Goal: Information Seeking & Learning: Learn about a topic

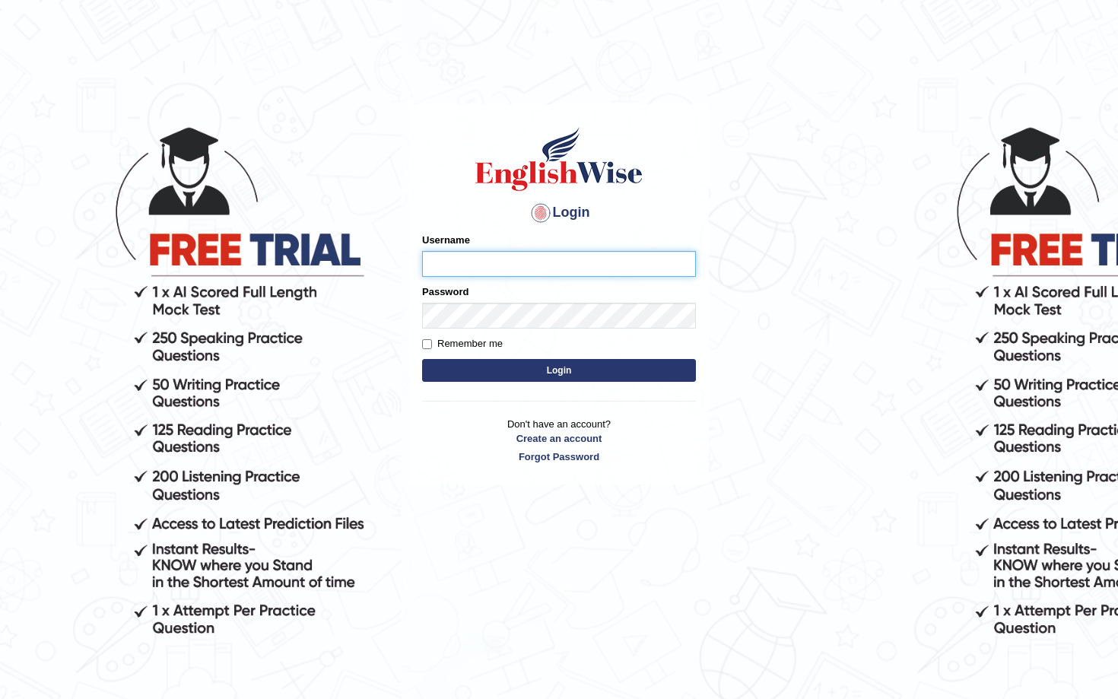
type input "Saliyam"
click at [542, 363] on button "Login" at bounding box center [559, 370] width 274 height 23
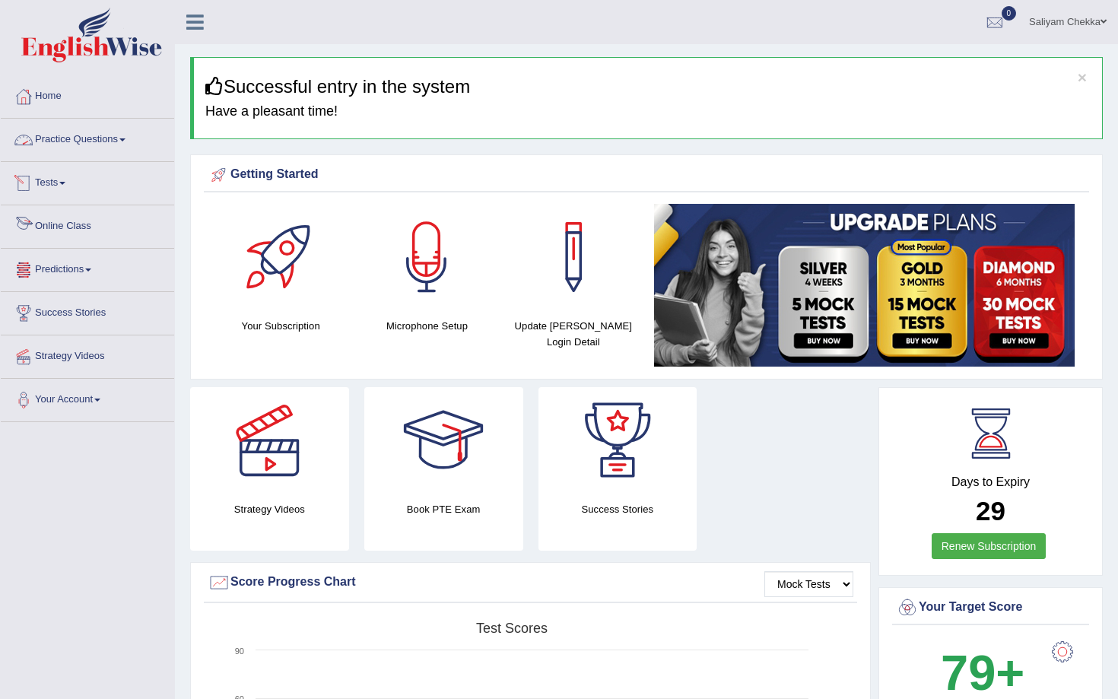
click at [73, 236] on link "Online Class" at bounding box center [87, 224] width 173 height 38
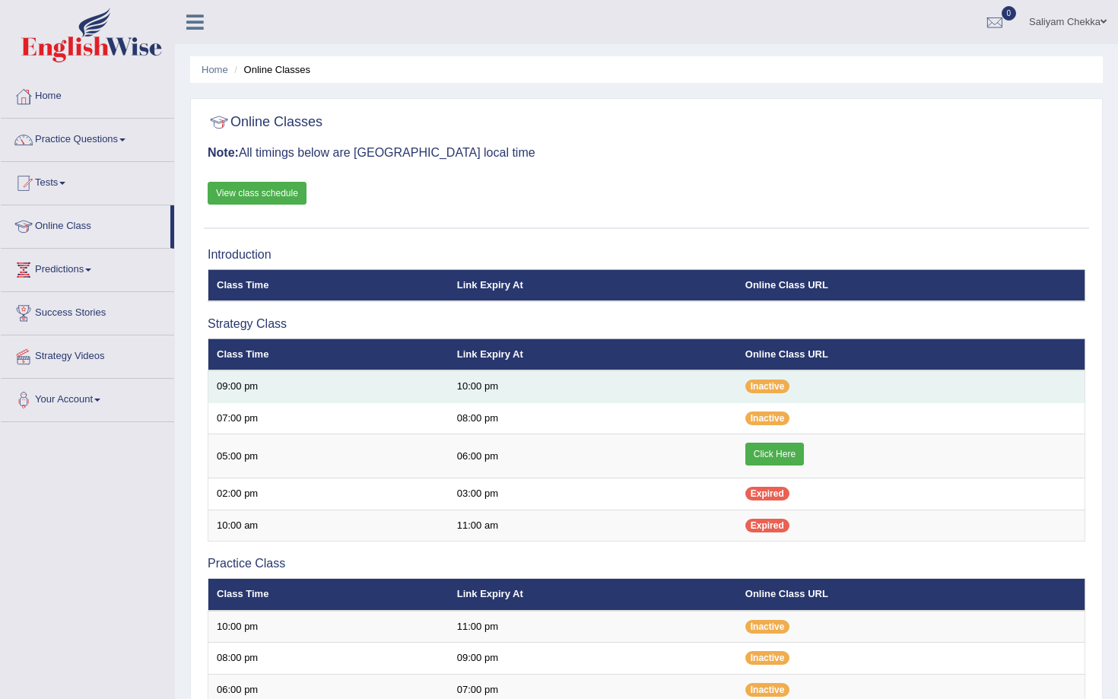
scroll to position [23, 0]
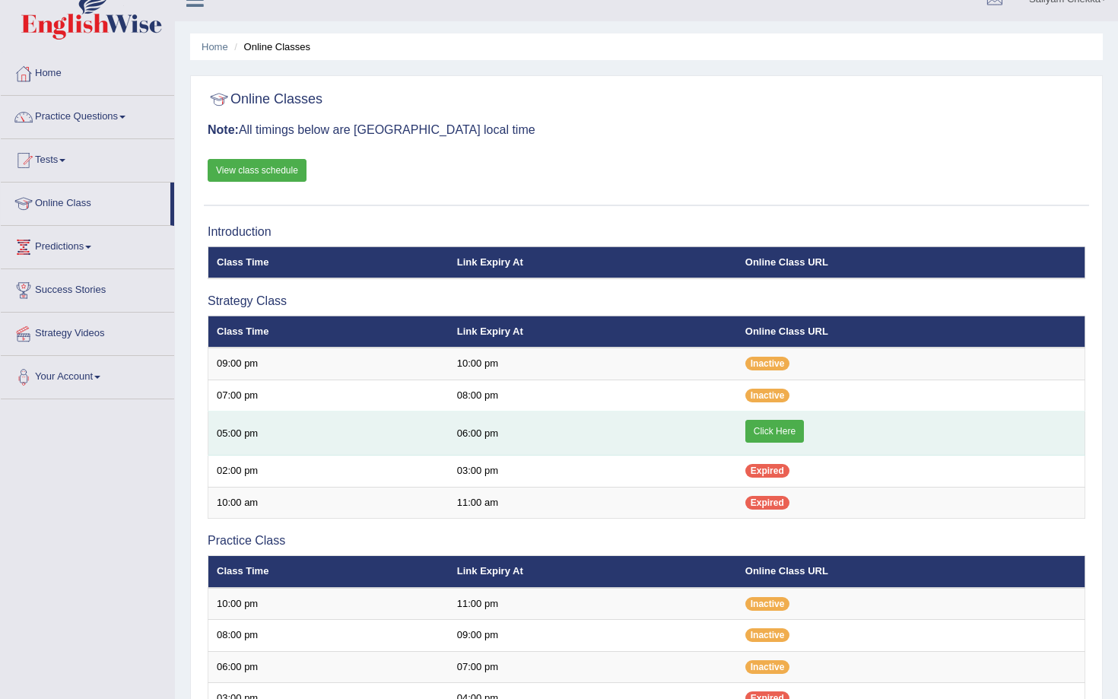
click at [784, 430] on link "Click Here" at bounding box center [774, 431] width 59 height 23
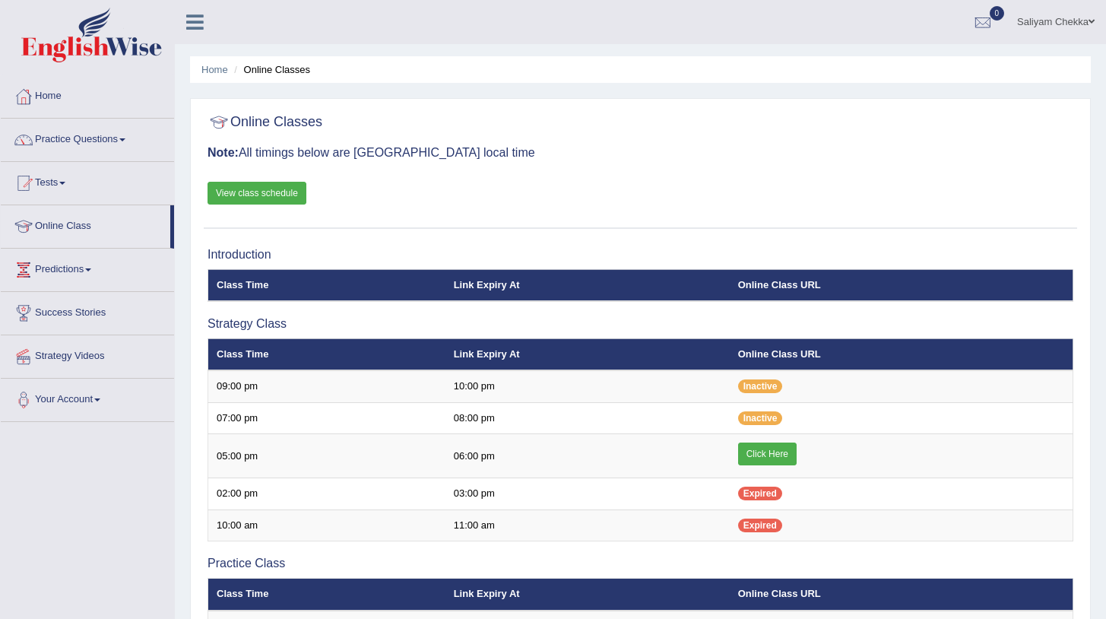
click at [84, 140] on link "Practice Questions" at bounding box center [87, 138] width 173 height 38
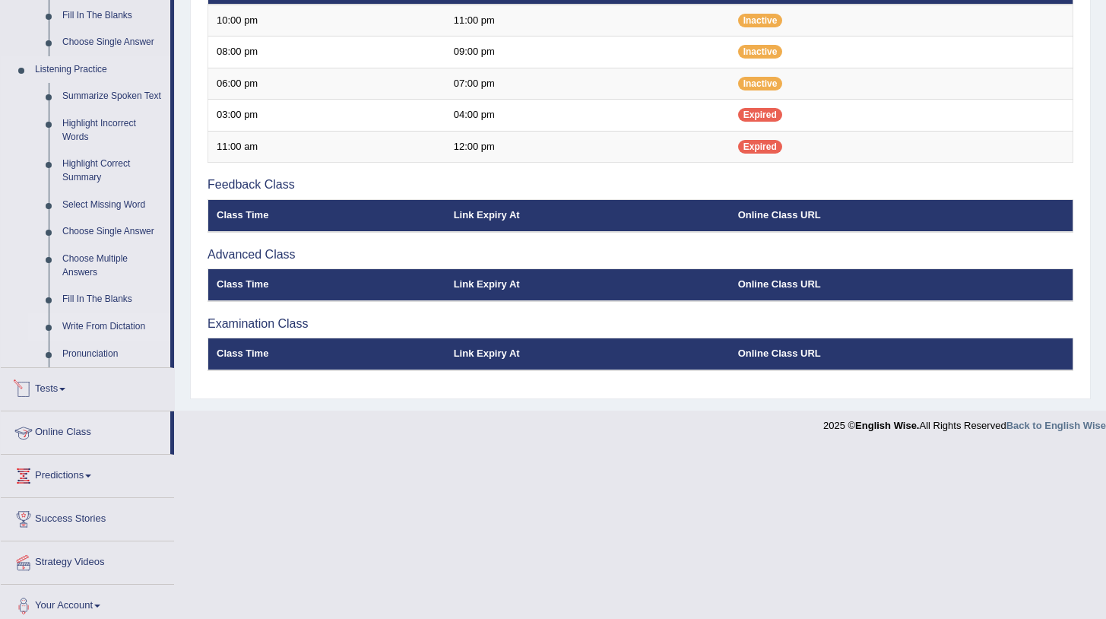
scroll to position [585, 0]
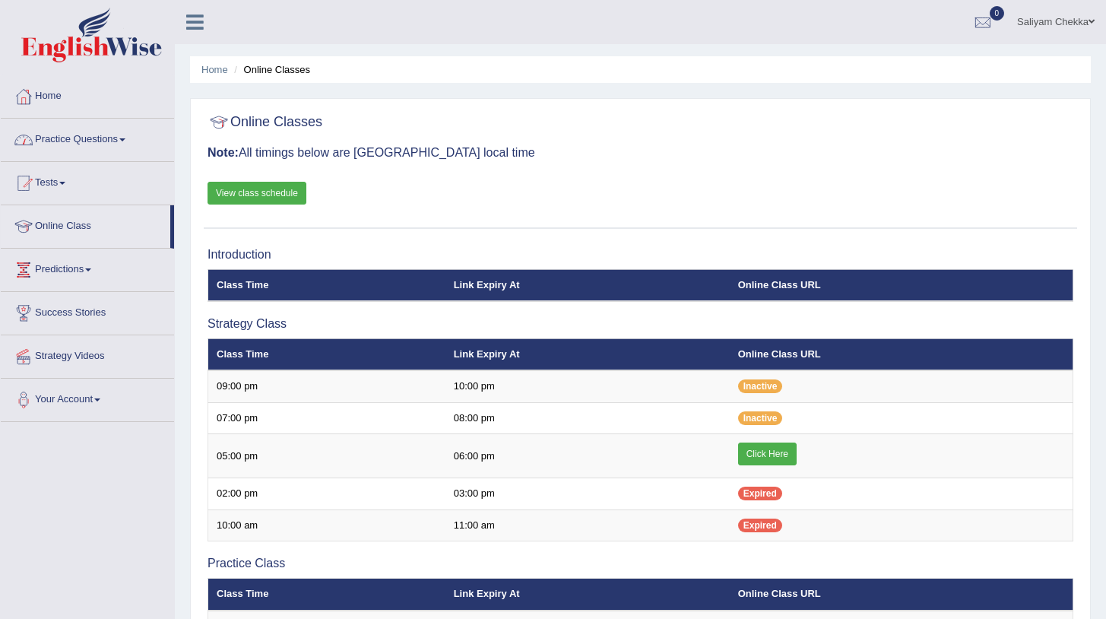
click at [94, 135] on link "Practice Questions" at bounding box center [87, 138] width 173 height 38
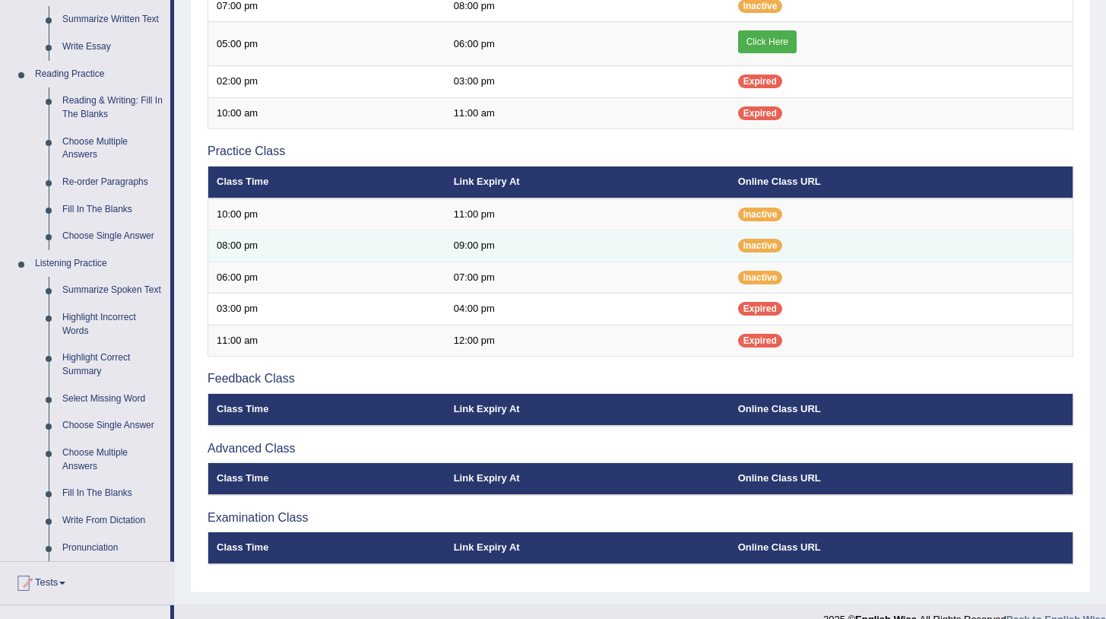
scroll to position [532, 0]
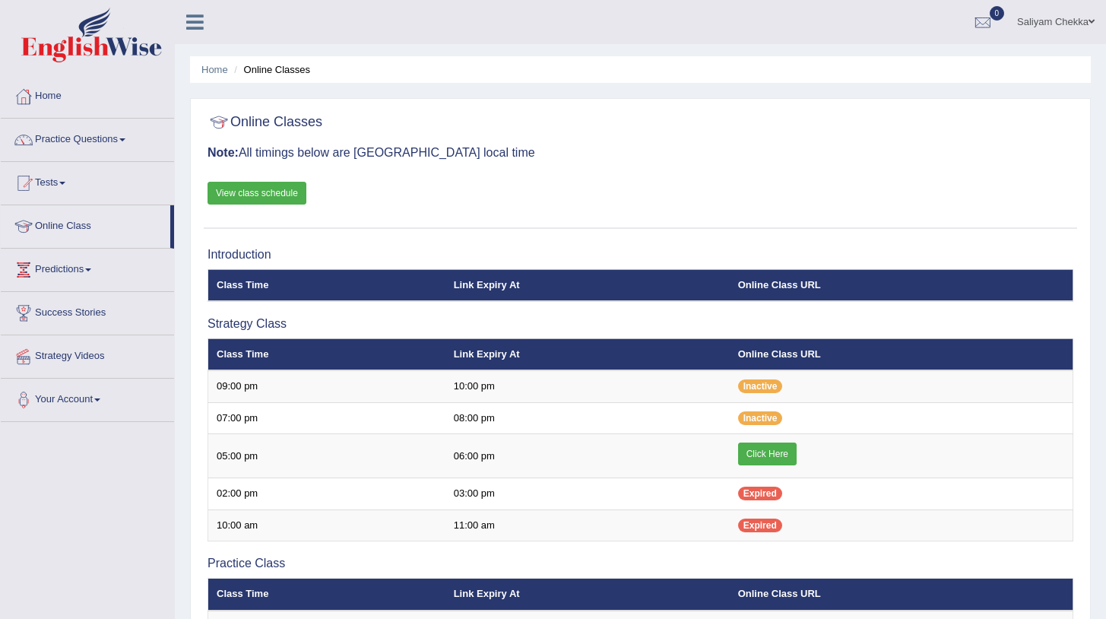
click at [69, 131] on link "Practice Questions" at bounding box center [87, 138] width 173 height 38
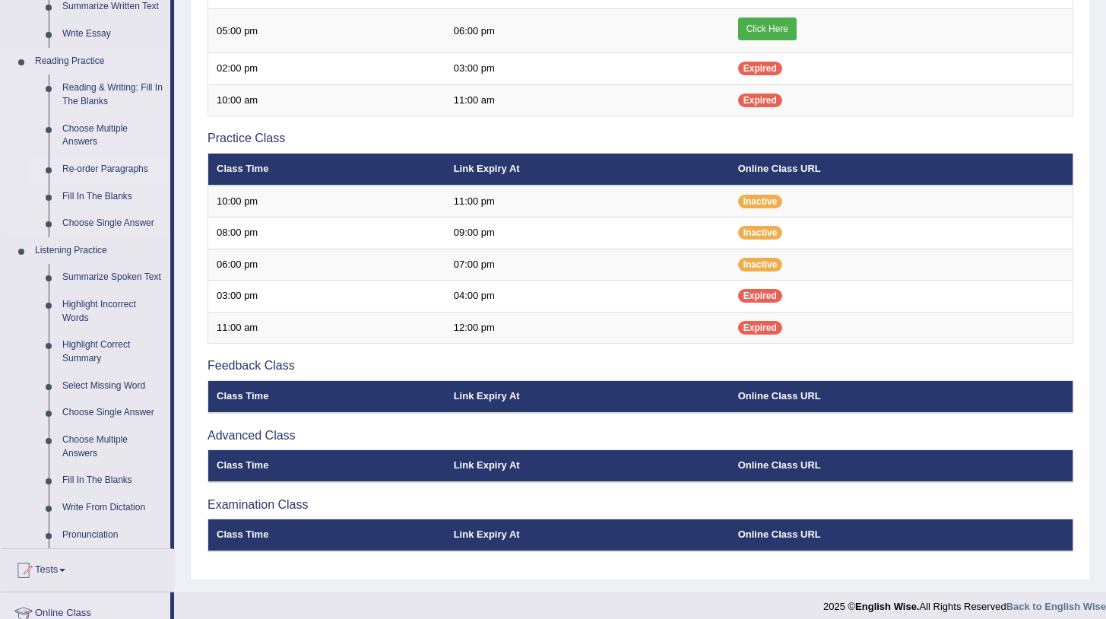
scroll to position [526, 0]
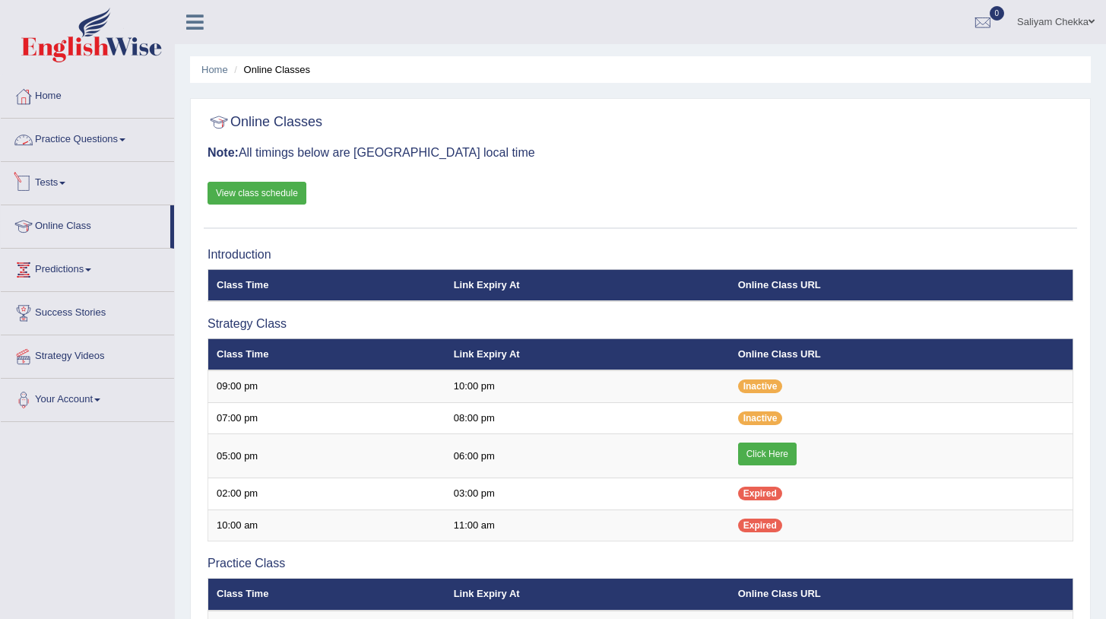
click at [100, 147] on link "Practice Questions" at bounding box center [87, 138] width 173 height 38
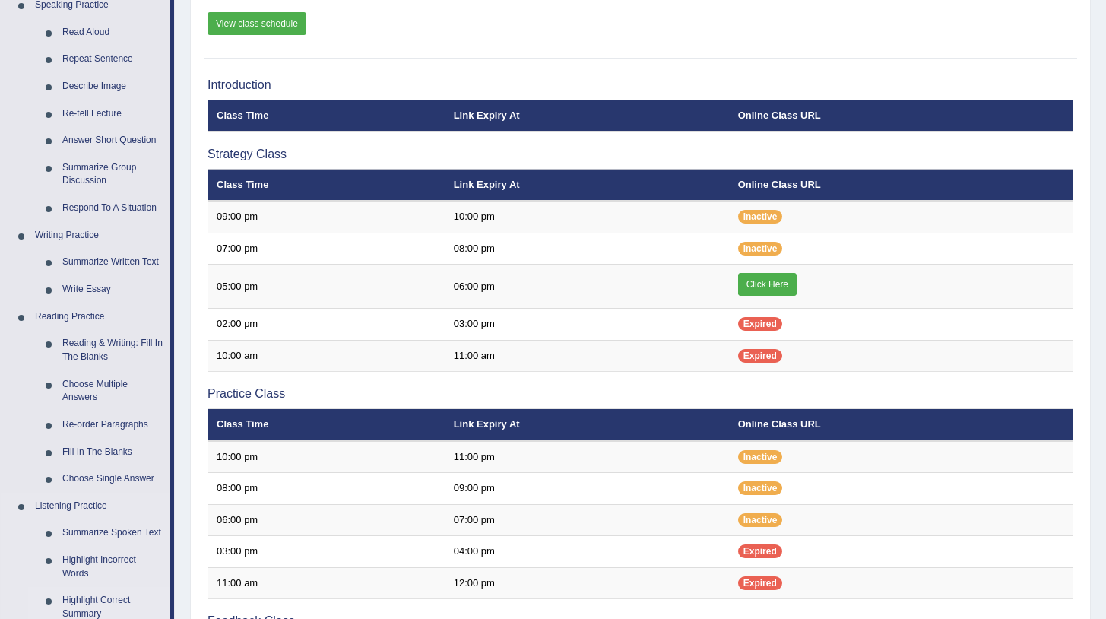
scroll to position [493, 0]
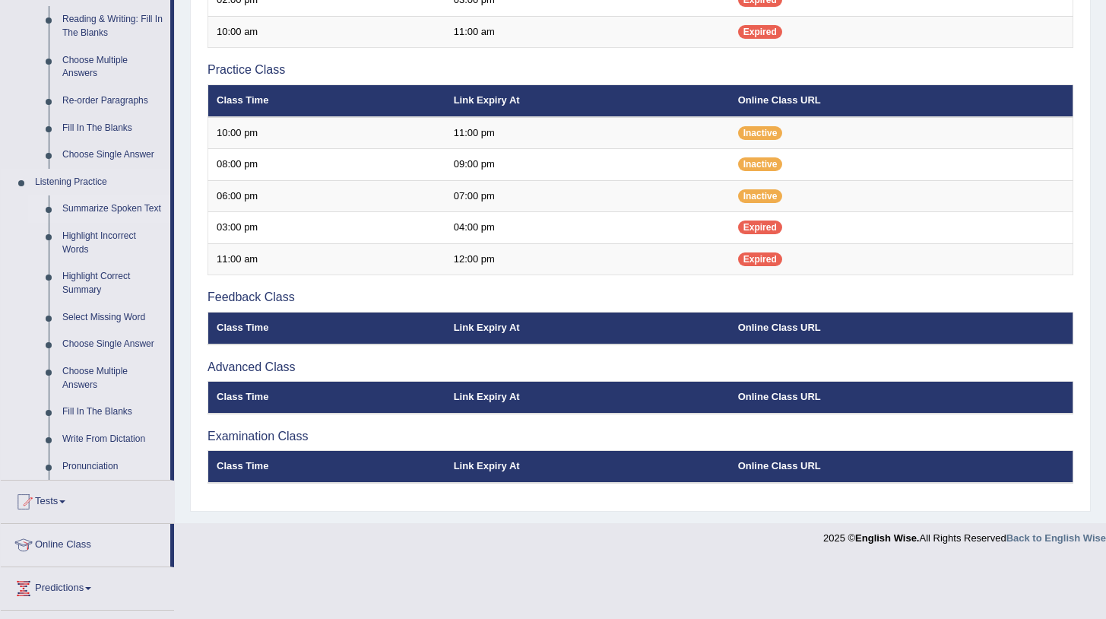
click at [107, 205] on link "Summarize Spoken Text" at bounding box center [113, 208] width 115 height 27
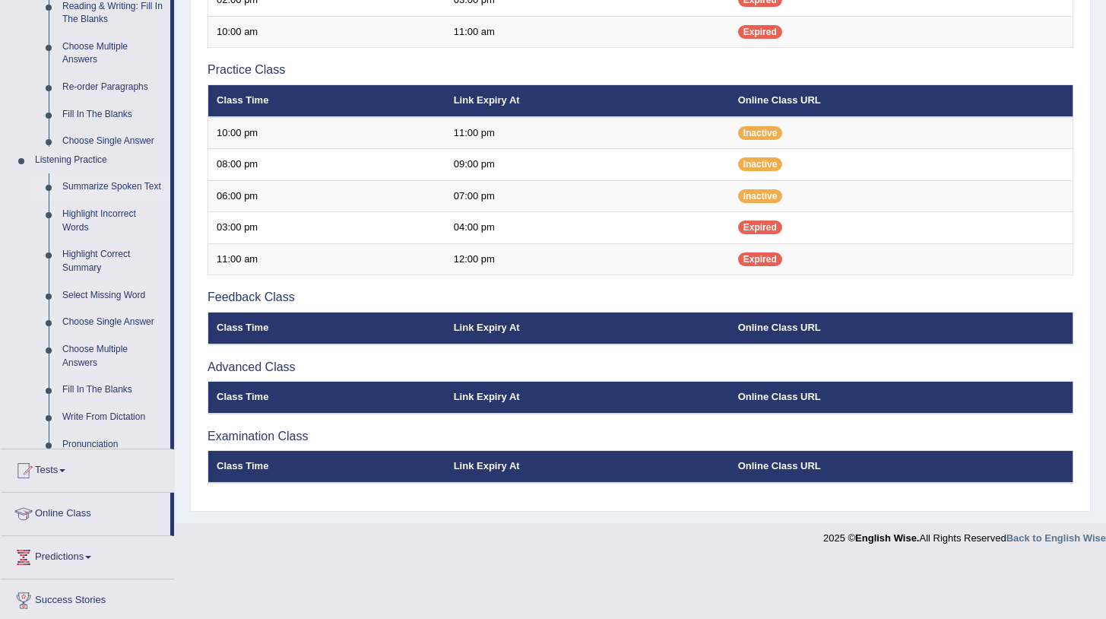
scroll to position [484, 0]
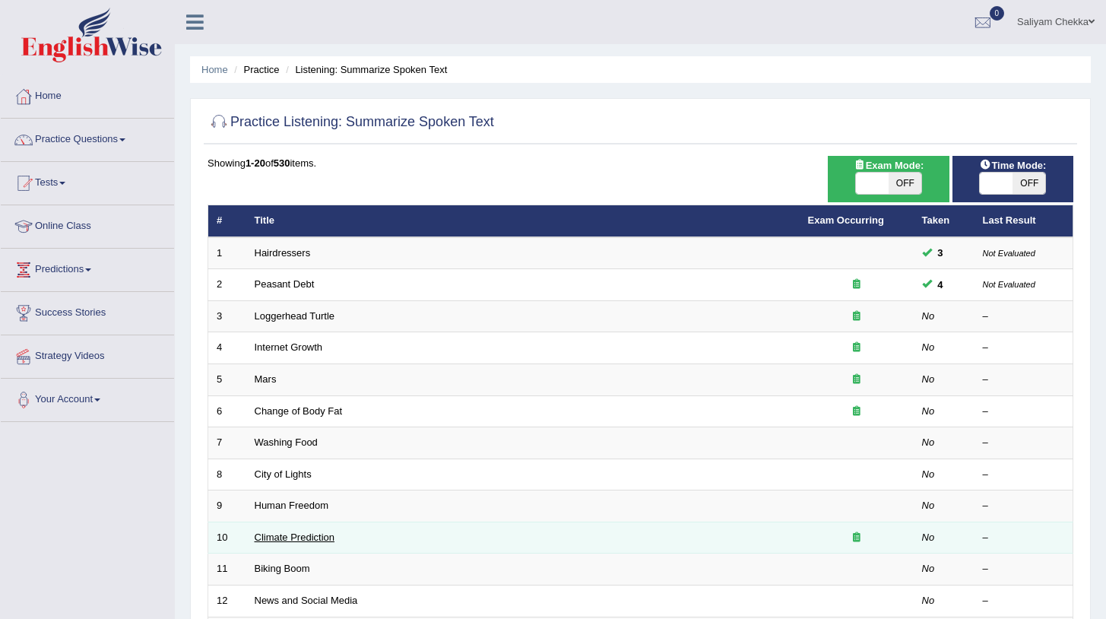
click at [315, 543] on link "Climate Prediction" at bounding box center [295, 536] width 81 height 11
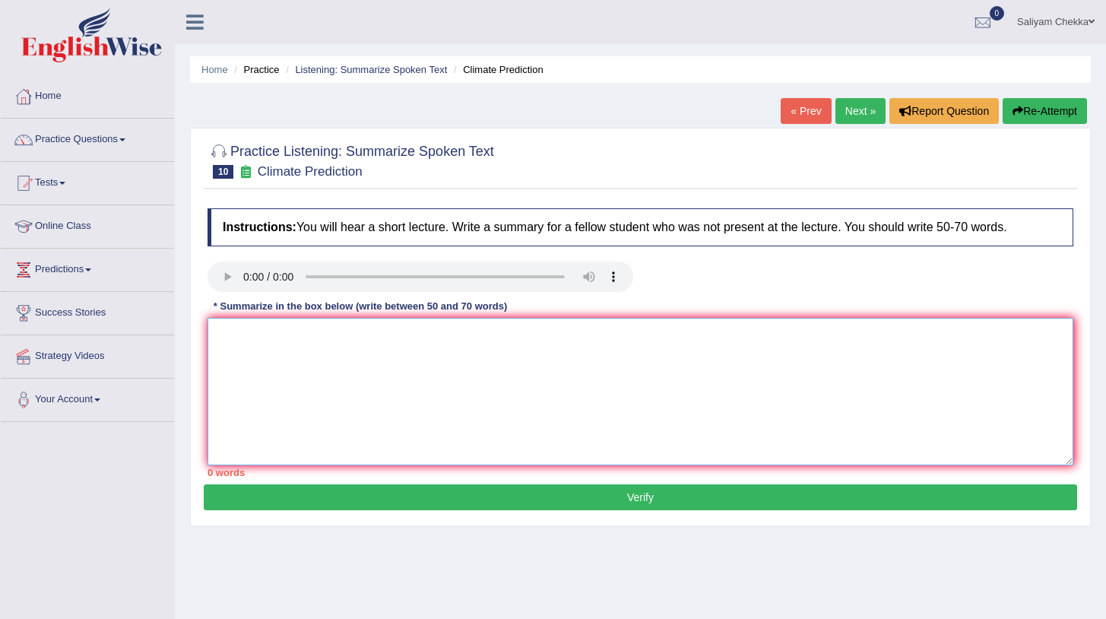
click at [316, 350] on textarea at bounding box center [641, 391] width 866 height 147
click at [287, 346] on textarea at bounding box center [641, 391] width 866 height 147
click at [541, 390] on textarea "The speaker provided a comprehensive view about Global warming" at bounding box center [641, 391] width 866 height 147
paste textarea "overview of Global Warming, highlighting several ideas. To begin with, they emp…"
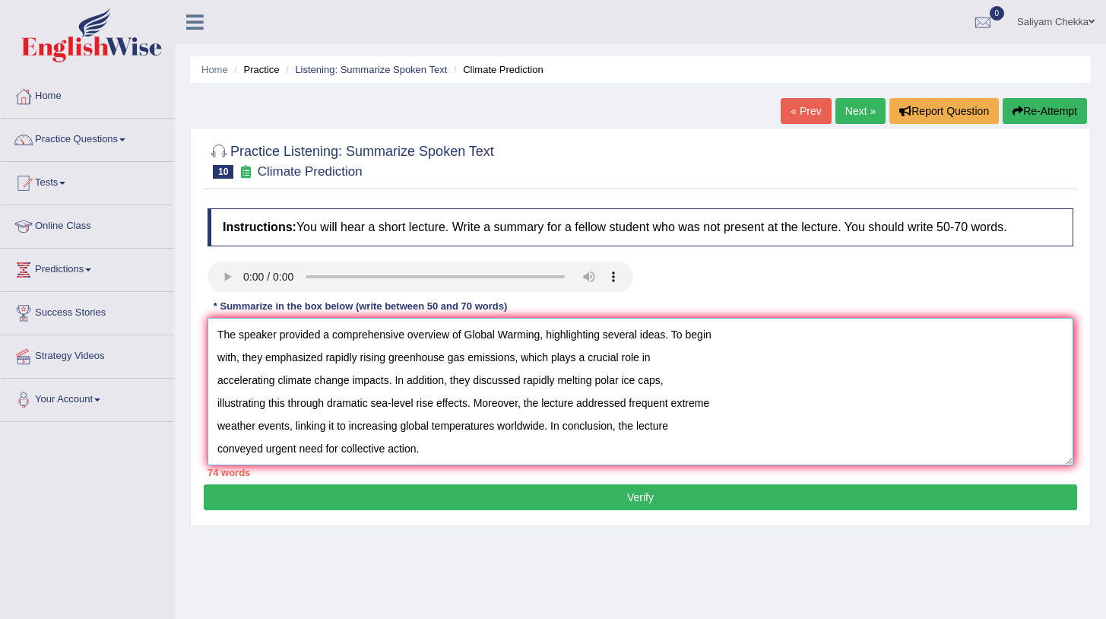
type textarea "The speaker provided a comprehensive overview of Global Warming, highlighting s…"
click at [604, 498] on button "Verify" at bounding box center [641, 497] width 874 height 26
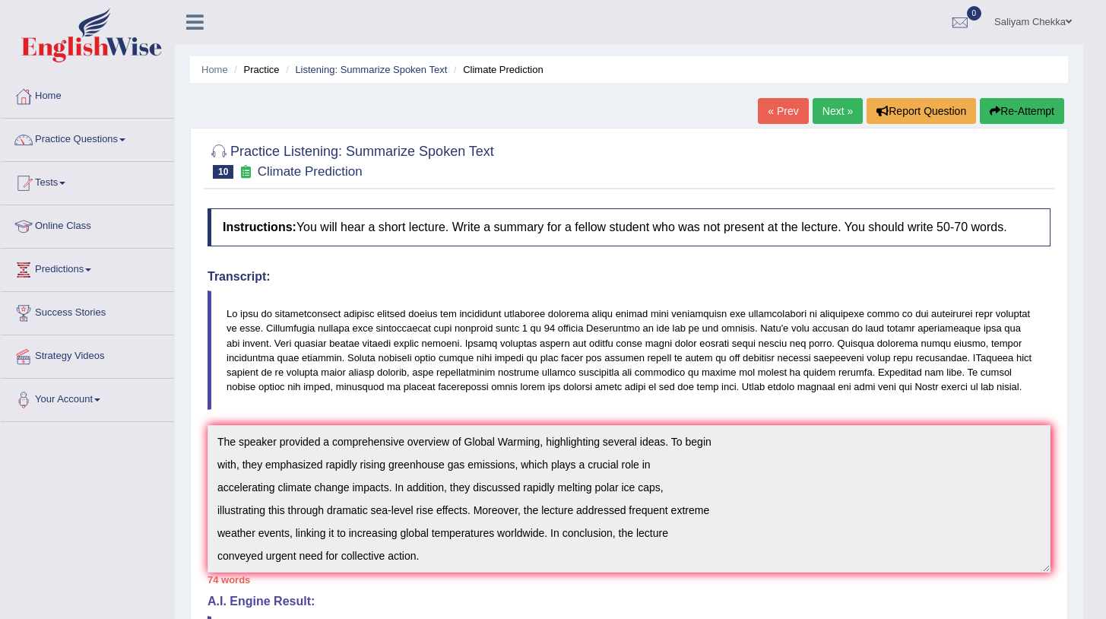
click at [1032, 106] on button "Re-Attempt" at bounding box center [1022, 111] width 84 height 26
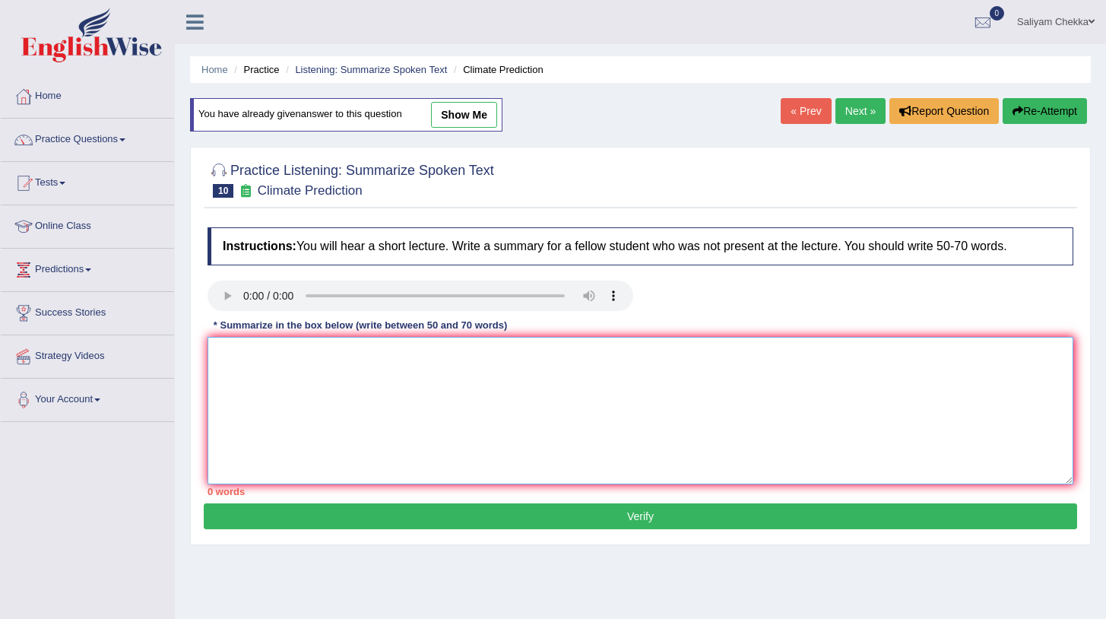
click at [444, 378] on textarea at bounding box center [641, 410] width 866 height 147
paste textarea "The speaker provided a comprehensive overview of Global Warming, highlighting s…"
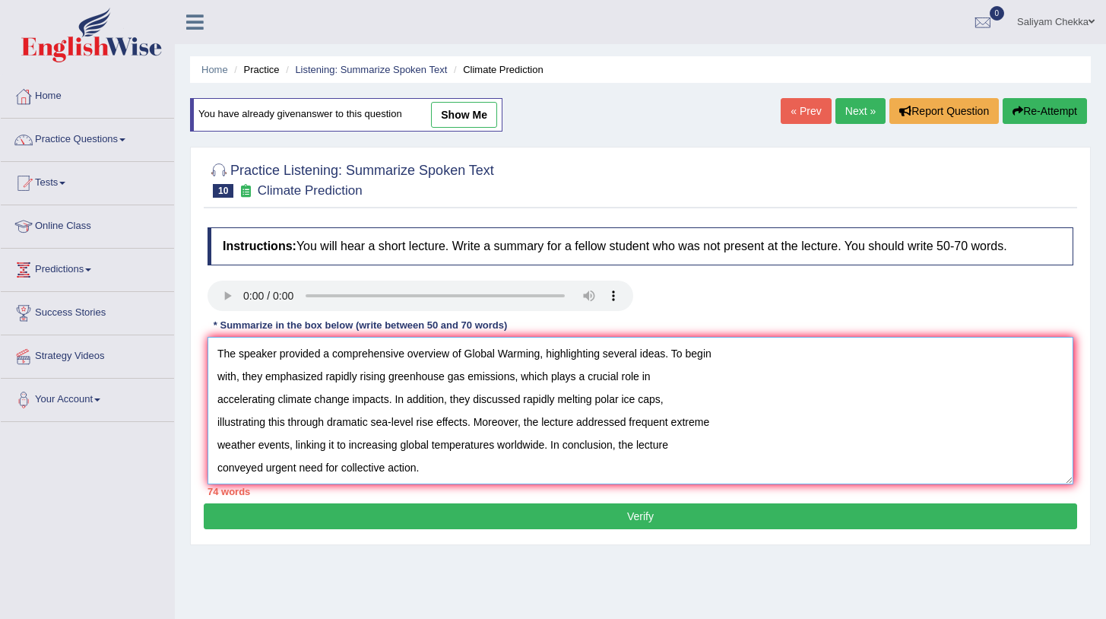
drag, startPoint x: 276, startPoint y: 354, endPoint x: 329, endPoint y: 356, distance: 53.2
click at [329, 356] on textarea "The speaker provided a comprehensive overview of Global Warming, highlighting s…" at bounding box center [641, 410] width 866 height 147
click at [331, 354] on textarea "The speaker provided a comprehensive overview of Global Warming, highlighting s…" at bounding box center [641, 410] width 866 height 147
drag, startPoint x: 325, startPoint y: 420, endPoint x: 373, endPoint y: 425, distance: 48.2
click at [373, 425] on textarea "The speaker provided comprehensive overview of Global Warming, highlighting sev…" at bounding box center [641, 410] width 866 height 147
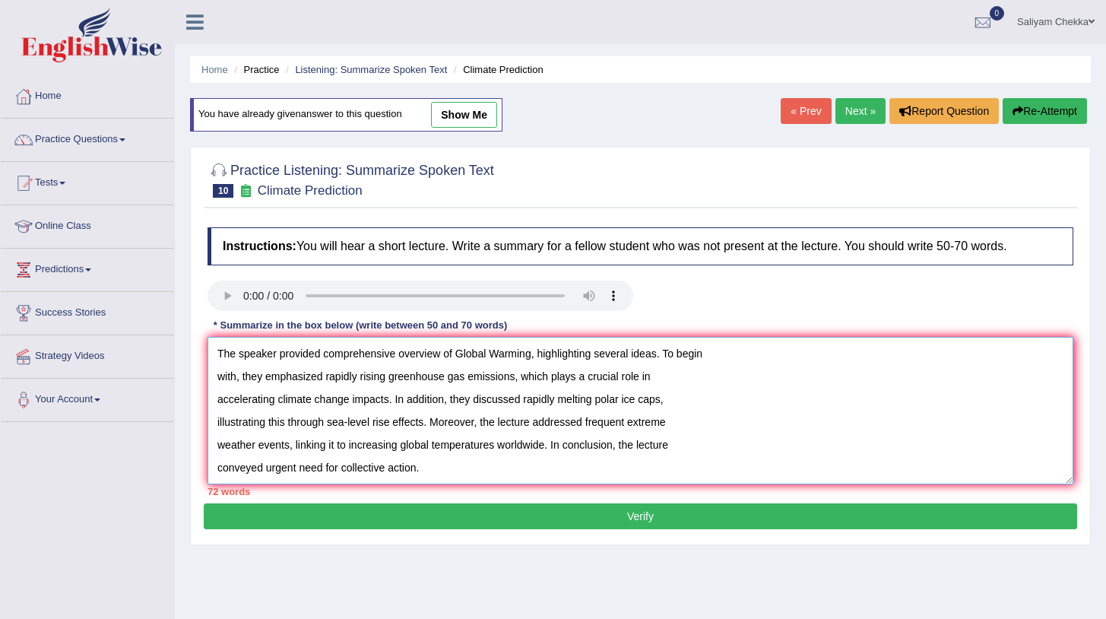
drag, startPoint x: 586, startPoint y: 421, endPoint x: 627, endPoint y: 422, distance: 41.1
click at [627, 422] on textarea "The speaker provided comprehensive overview of Global Warming, highlighting sev…" at bounding box center [641, 410] width 866 height 147
click at [632, 423] on textarea "The speaker provided comprehensive overview of Global Warming, highlighting sev…" at bounding box center [641, 410] width 866 height 147
drag, startPoint x: 266, startPoint y: 468, endPoint x: 300, endPoint y: 468, distance: 34.2
click at [300, 468] on textarea "The speaker provided comprehensive overview of Global Warming, highlighting sev…" at bounding box center [641, 410] width 866 height 147
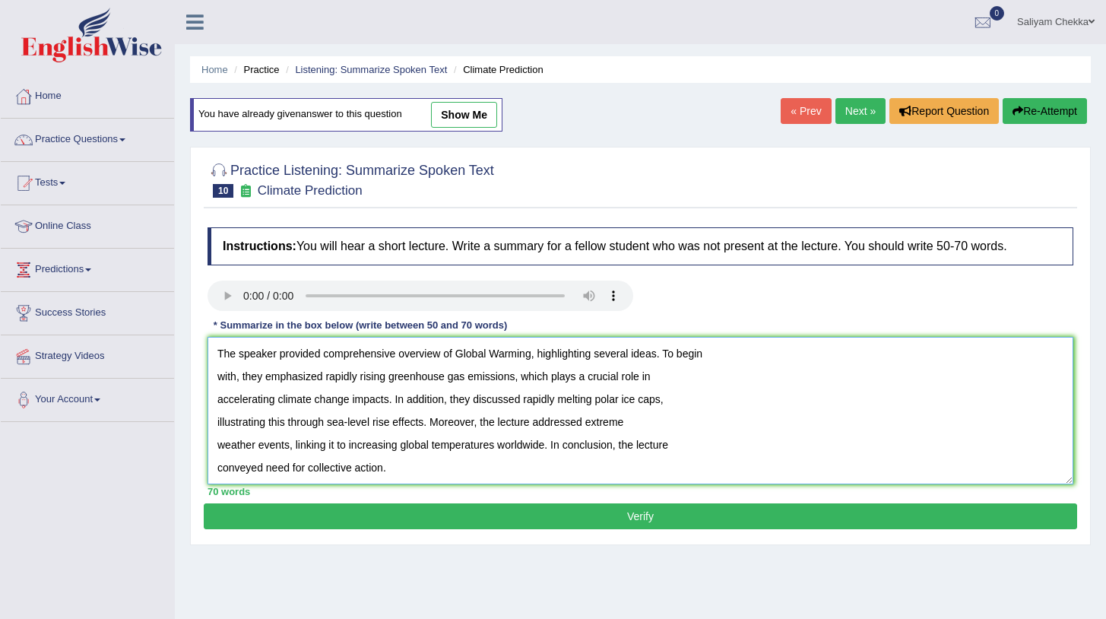
click at [423, 464] on textarea "The speaker provided comprehensive overview of Global Warming, highlighting sev…" at bounding box center [641, 410] width 866 height 147
type textarea "The speaker provided comprehensive overview of Global Warming, highlighting sev…"
click at [509, 523] on button "Verify" at bounding box center [641, 516] width 874 height 26
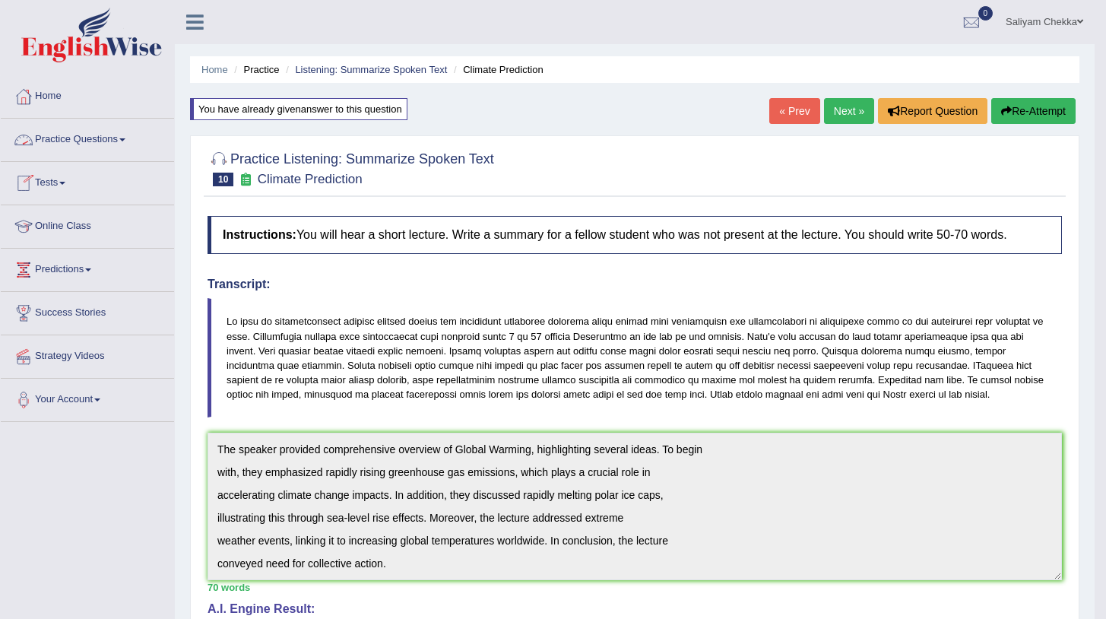
click at [122, 143] on link "Practice Questions" at bounding box center [87, 138] width 173 height 38
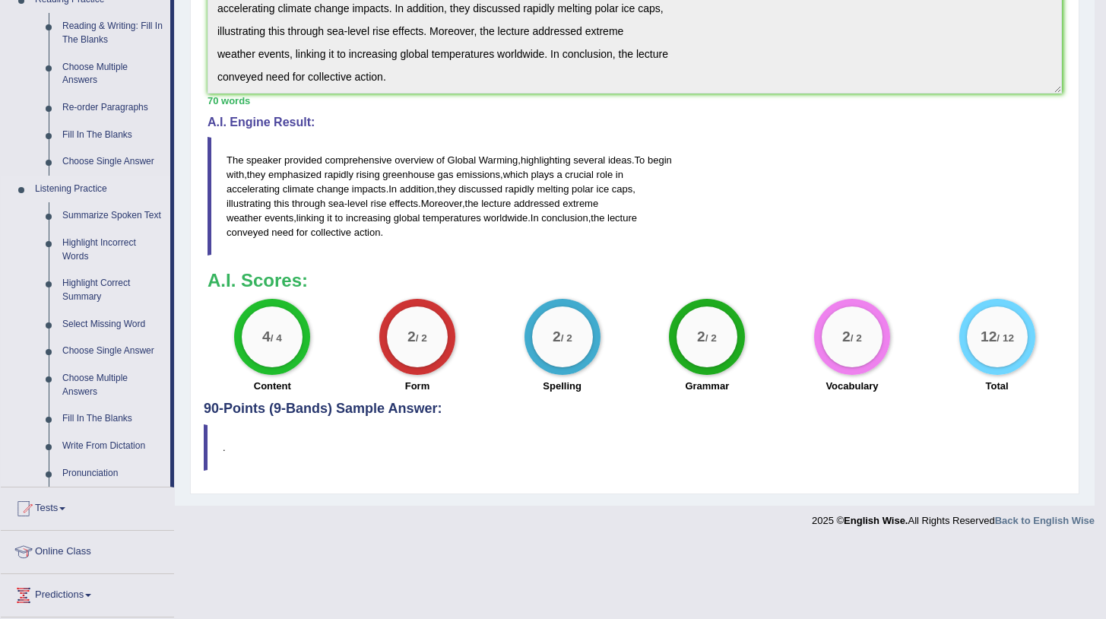
scroll to position [519, 0]
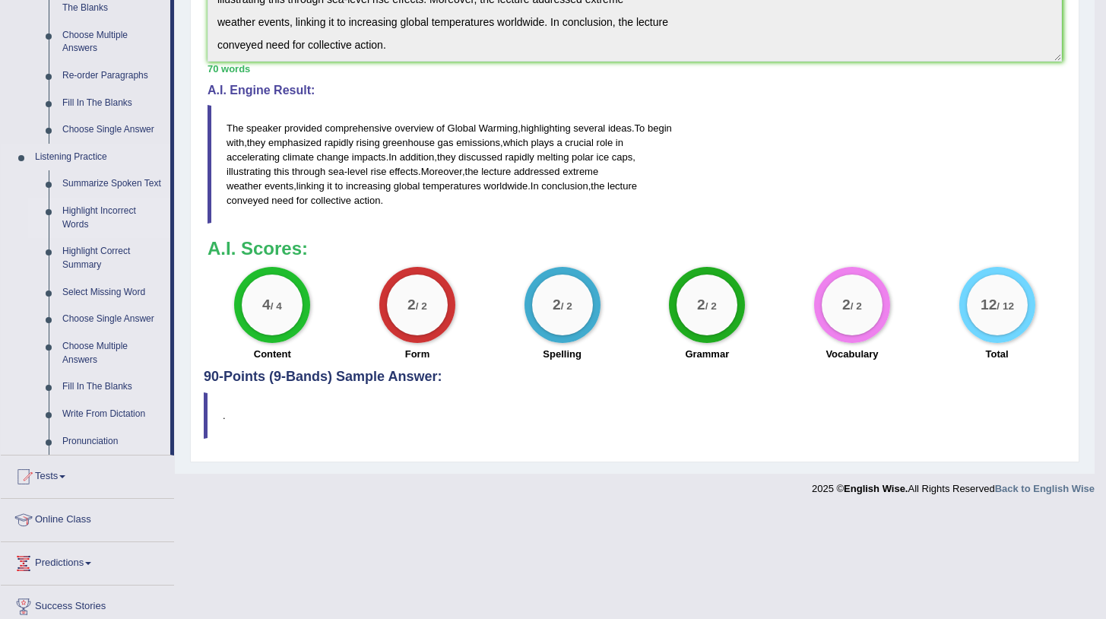
click at [90, 224] on link "Highlight Incorrect Words" at bounding box center [113, 218] width 115 height 40
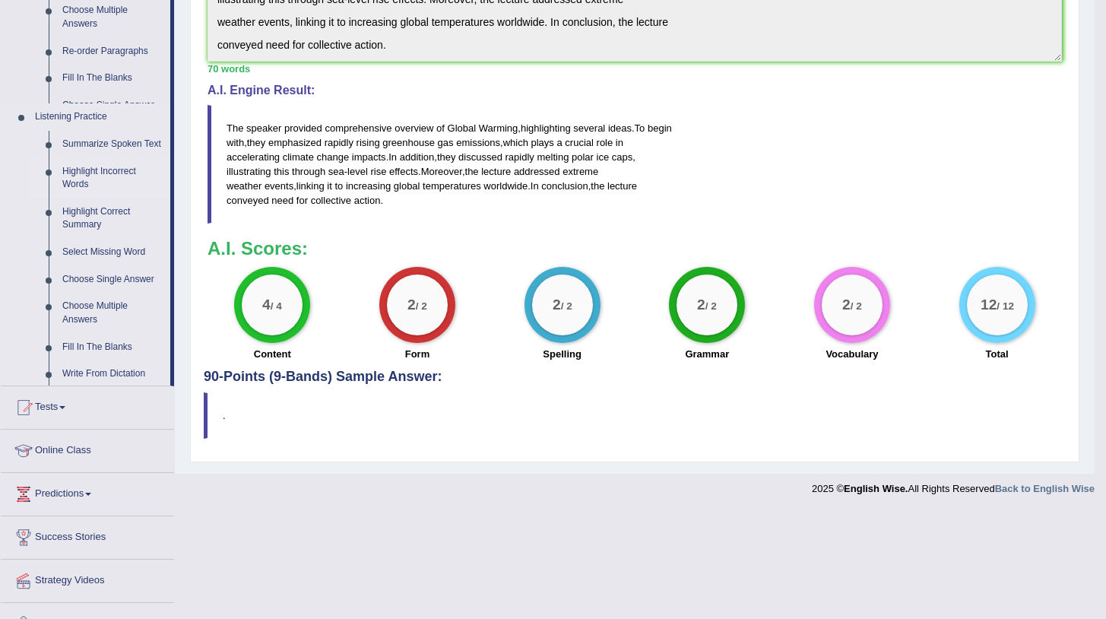
scroll to position [427, 0]
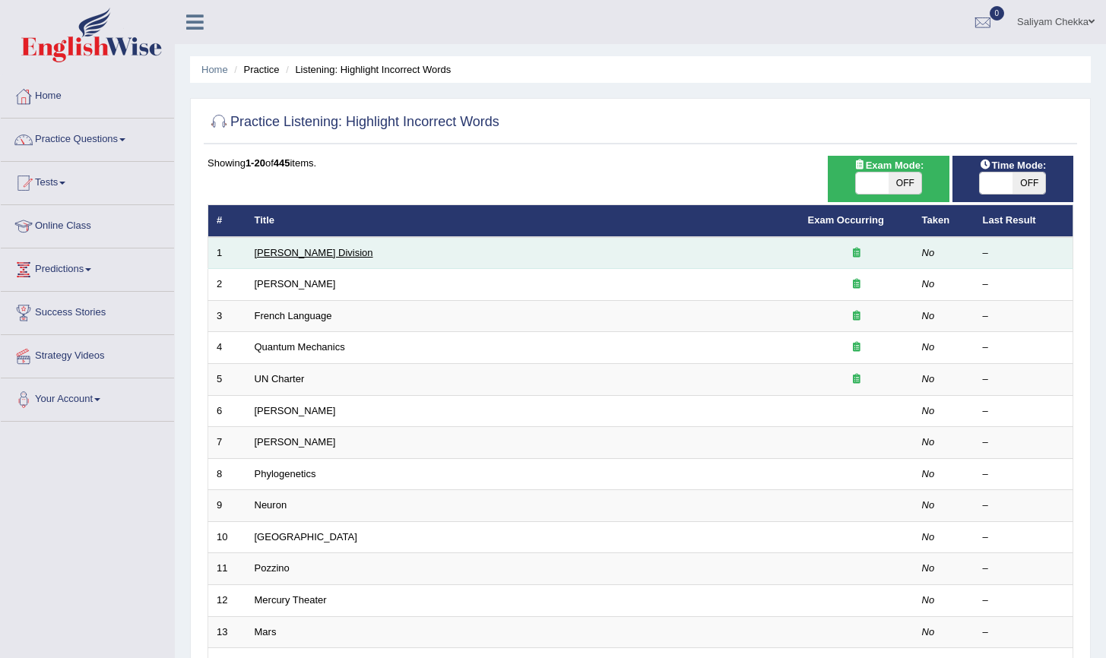
click at [296, 256] on link "[PERSON_NAME] Division" at bounding box center [314, 252] width 119 height 11
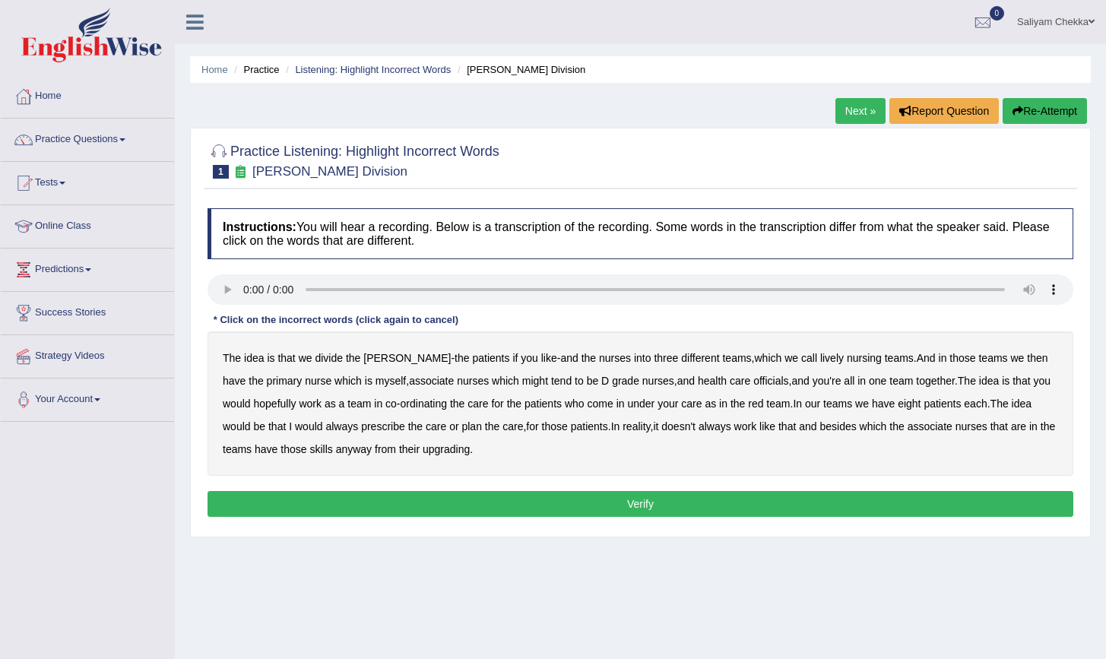
drag, startPoint x: 778, startPoint y: 359, endPoint x: 787, endPoint y: 360, distance: 9.2
click at [820, 363] on b "lively" at bounding box center [832, 358] width 24 height 12
drag, startPoint x: 490, startPoint y: 381, endPoint x: 508, endPoint y: 385, distance: 18.1
click at [512, 386] on div "The idea is that we divide the ward - the patients if you like - and the nurses…" at bounding box center [641, 403] width 866 height 144
click at [522, 385] on b "might" at bounding box center [535, 381] width 26 height 12
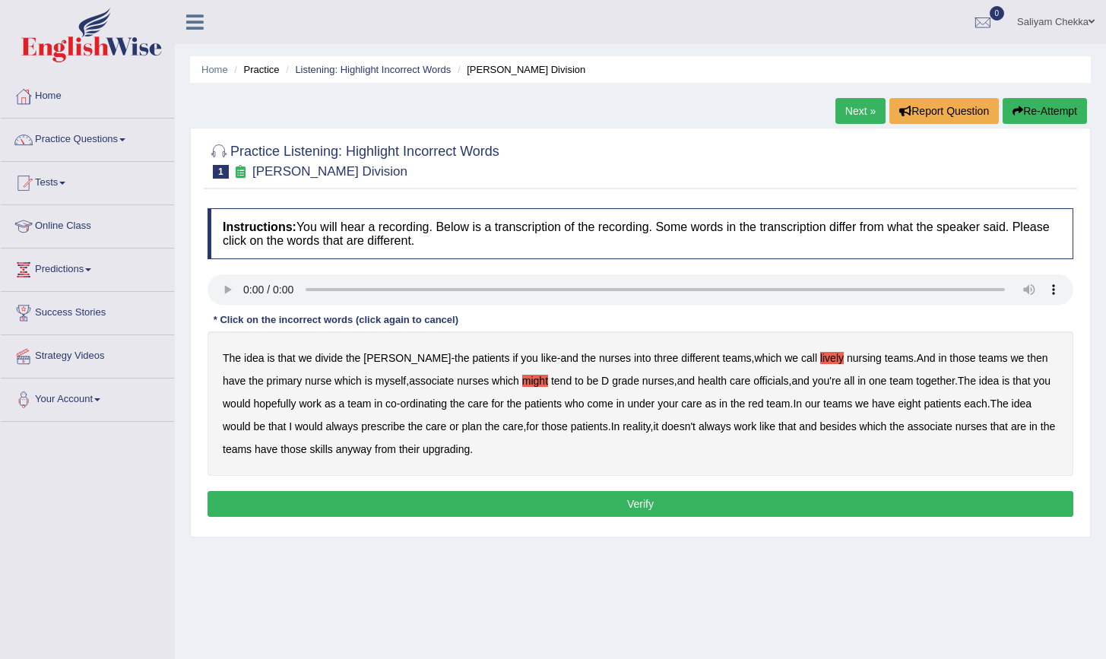
click at [753, 382] on b "officials" at bounding box center [770, 381] width 35 height 12
click at [347, 432] on b "always" at bounding box center [341, 426] width 33 height 12
click at [454, 449] on b "upgrading" at bounding box center [446, 449] width 47 height 12
click at [575, 501] on button "Verify" at bounding box center [641, 504] width 866 height 26
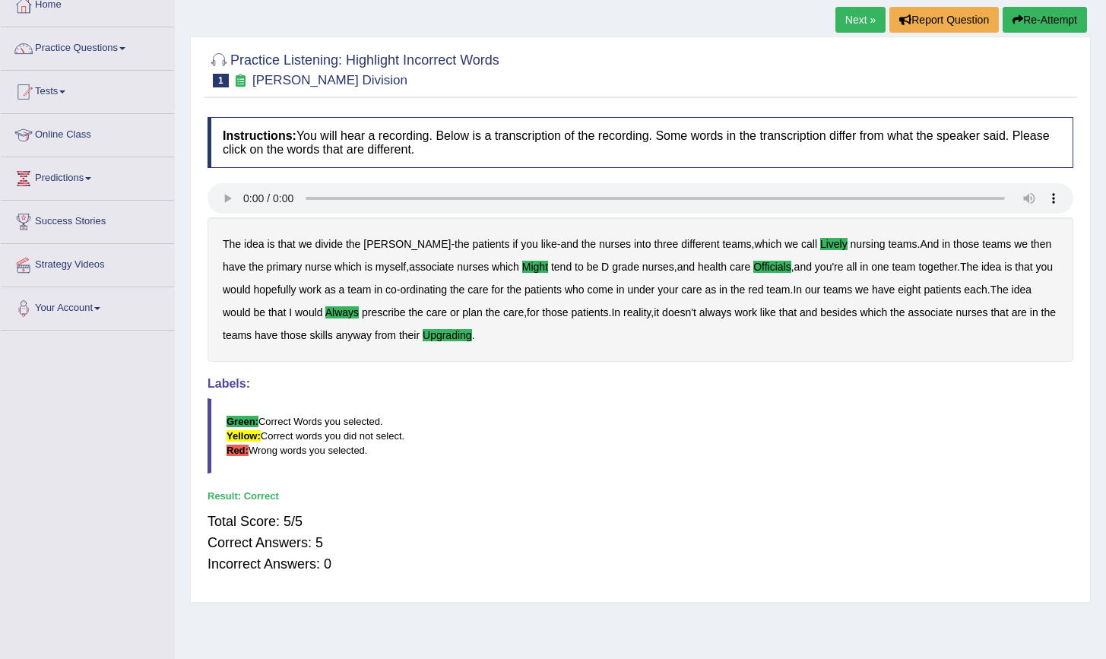
scroll to position [91, 0]
click at [482, 65] on h2 "Practice Listening: Highlight Incorrect Words 1 Ward Division" at bounding box center [354, 68] width 292 height 38
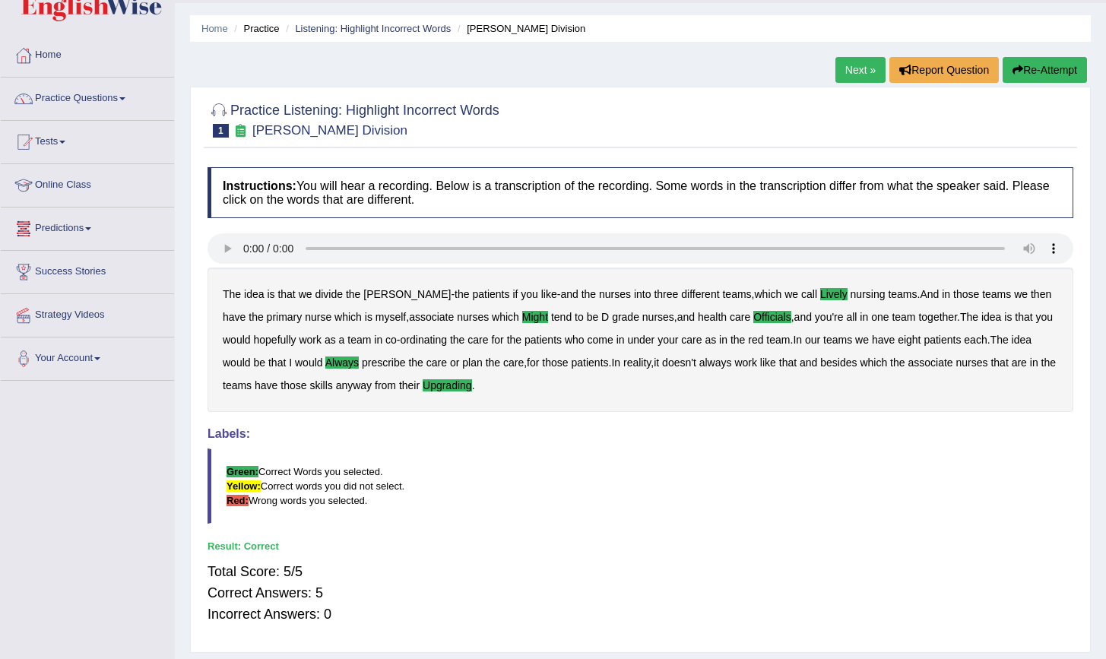
scroll to position [0, 0]
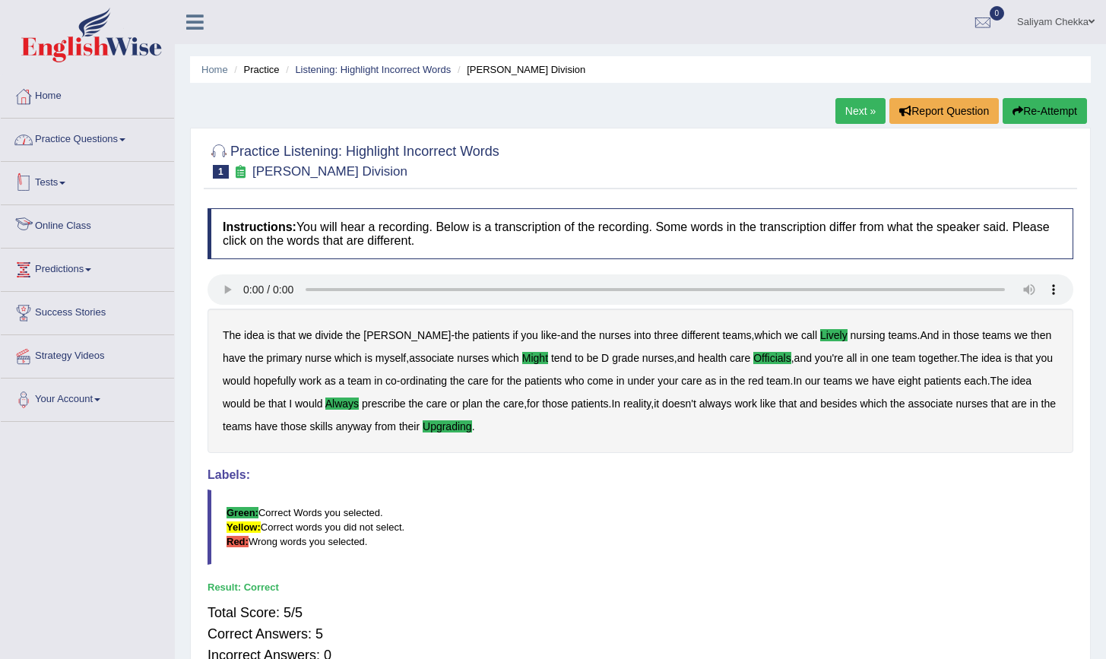
click at [109, 135] on link "Practice Questions" at bounding box center [87, 138] width 173 height 38
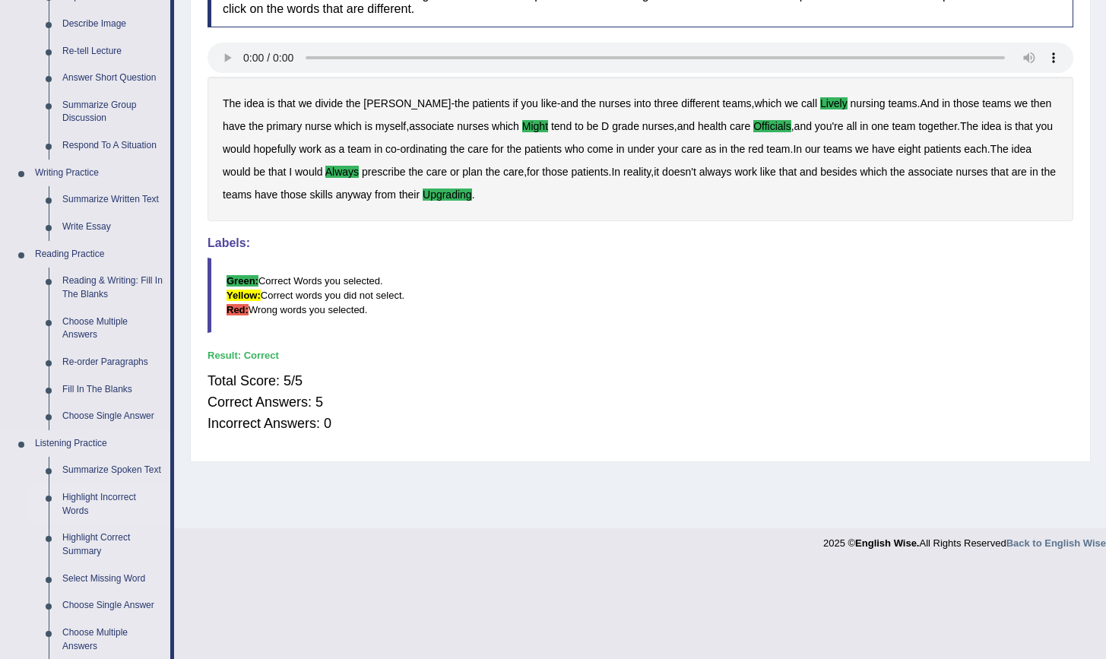
scroll to position [506, 0]
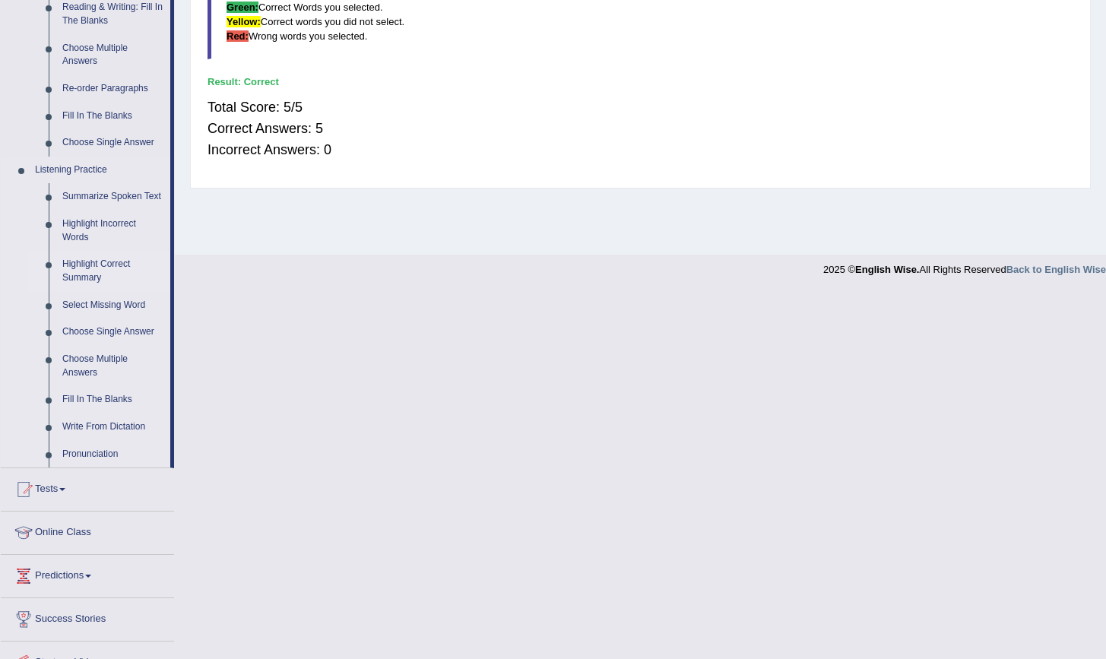
click at [93, 286] on link "Highlight Correct Summary" at bounding box center [113, 271] width 115 height 40
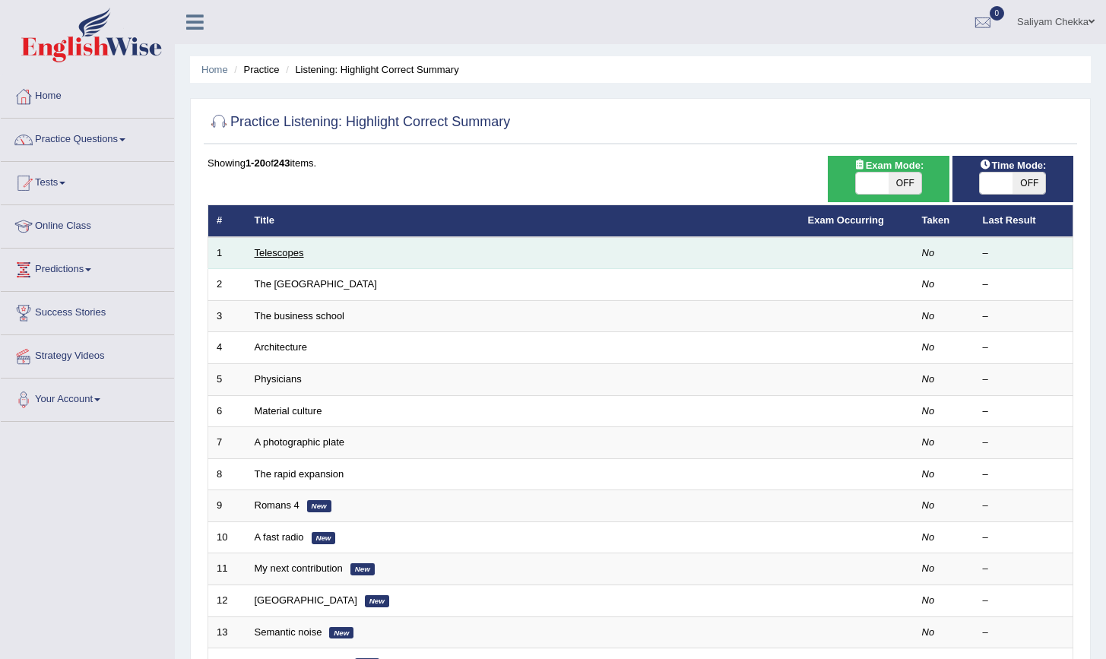
click at [265, 252] on link "Telescopes" at bounding box center [279, 252] width 49 height 11
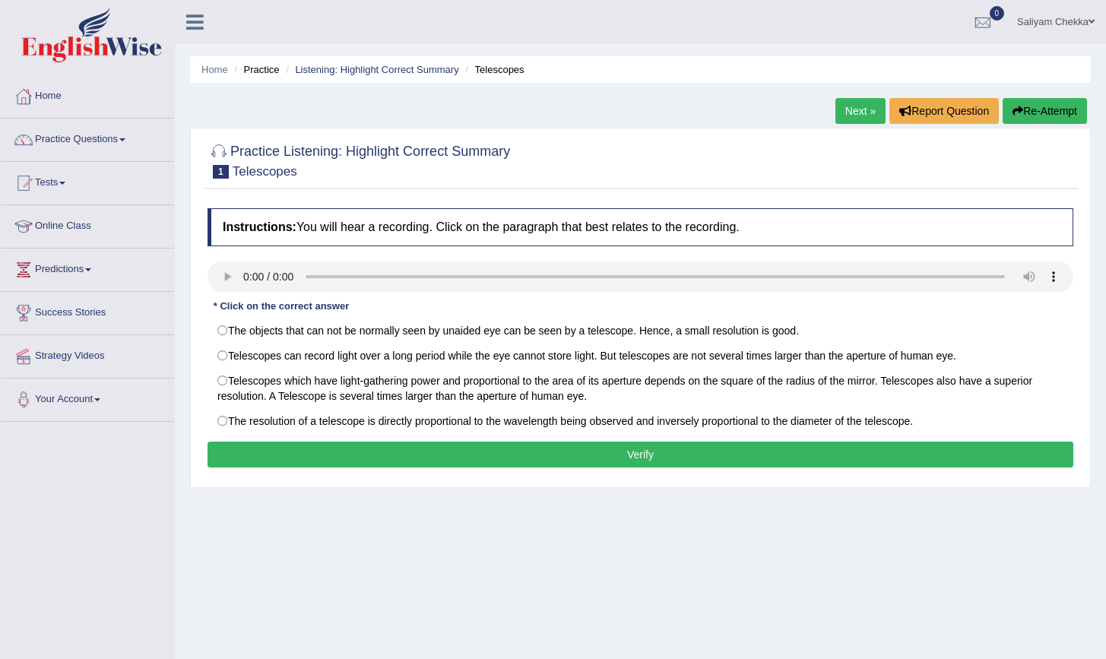
click at [756, 167] on div at bounding box center [641, 160] width 866 height 46
click at [734, 177] on div at bounding box center [641, 160] width 866 height 46
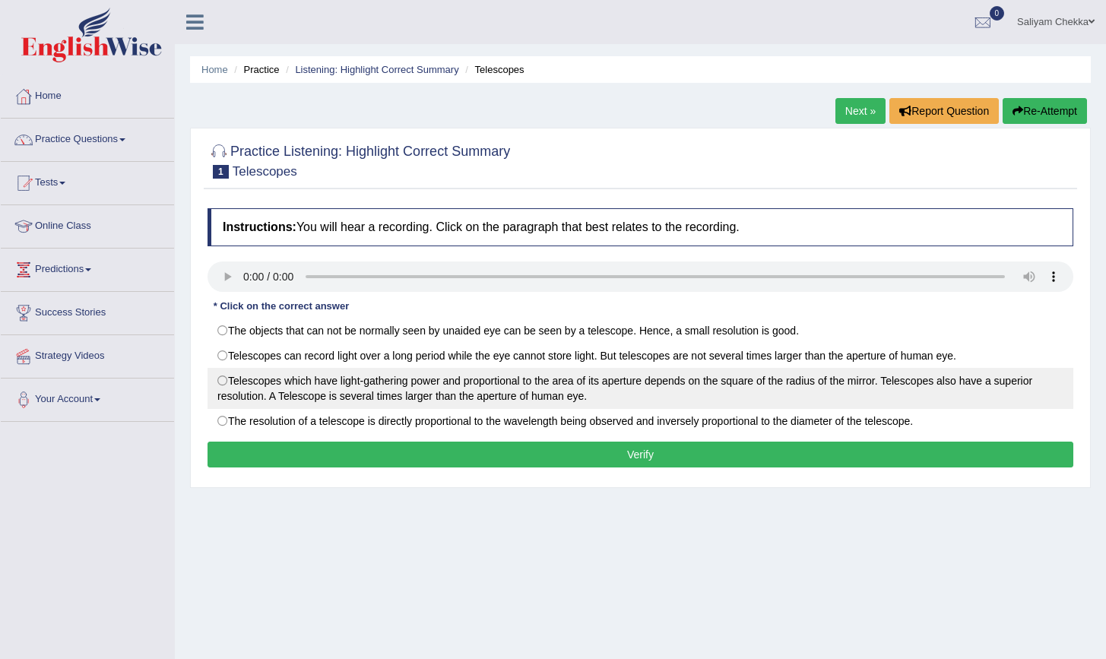
click at [362, 391] on label "Telescopes which have light-gathering power and proportional to the area of its…" at bounding box center [641, 388] width 866 height 41
radio input "true"
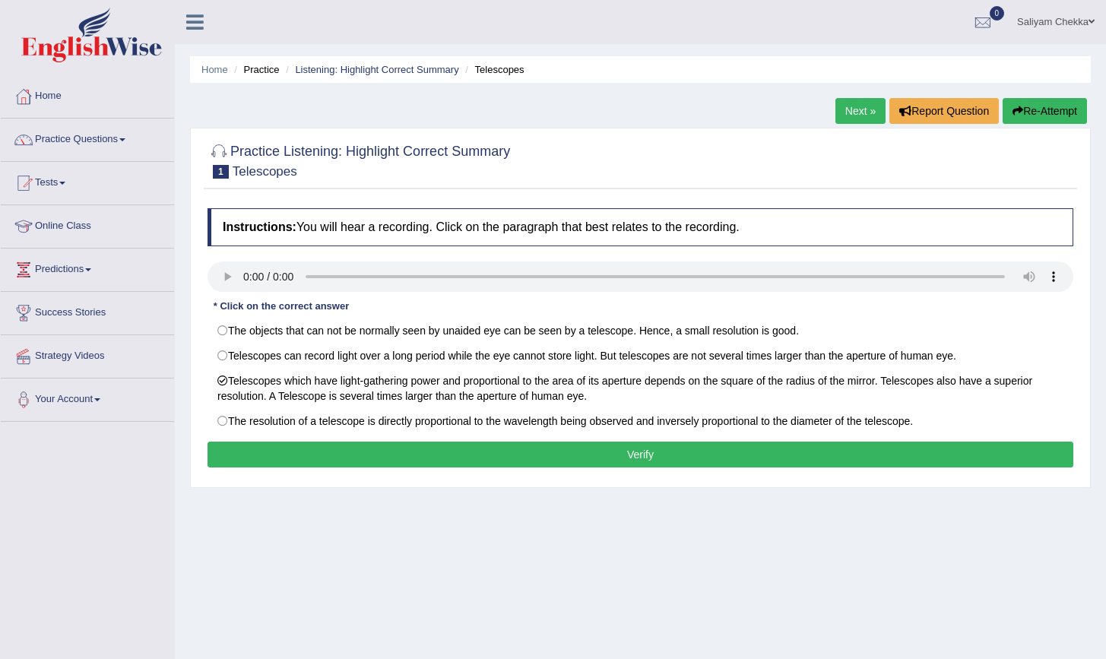
click at [511, 450] on button "Verify" at bounding box center [641, 455] width 866 height 26
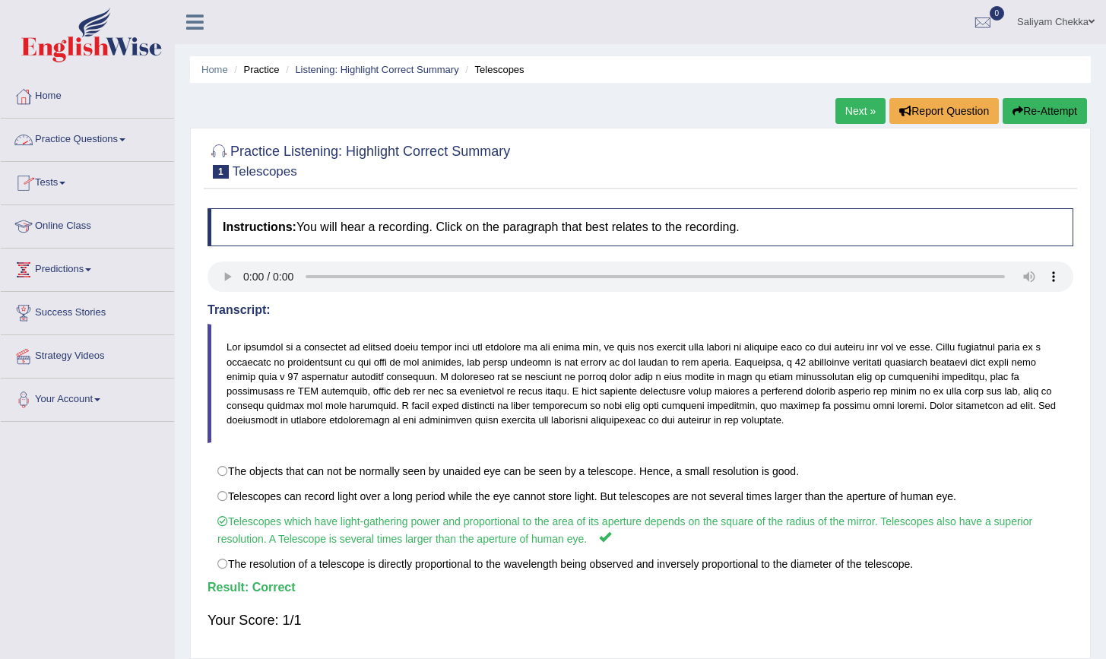
click at [101, 144] on link "Practice Questions" at bounding box center [87, 138] width 173 height 38
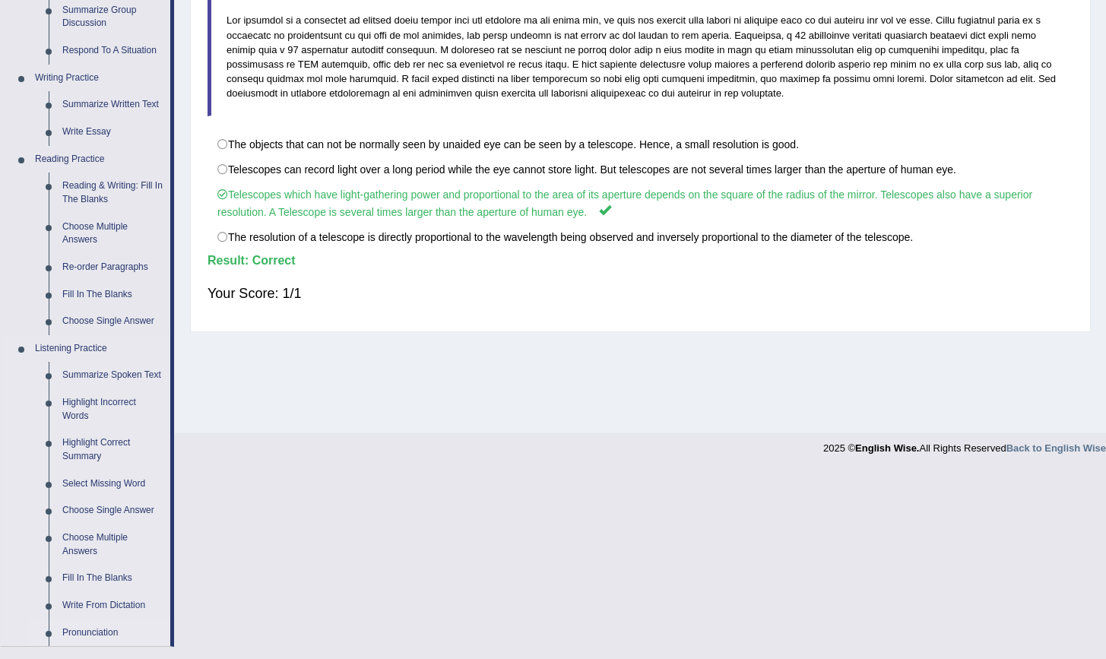
scroll to position [536, 0]
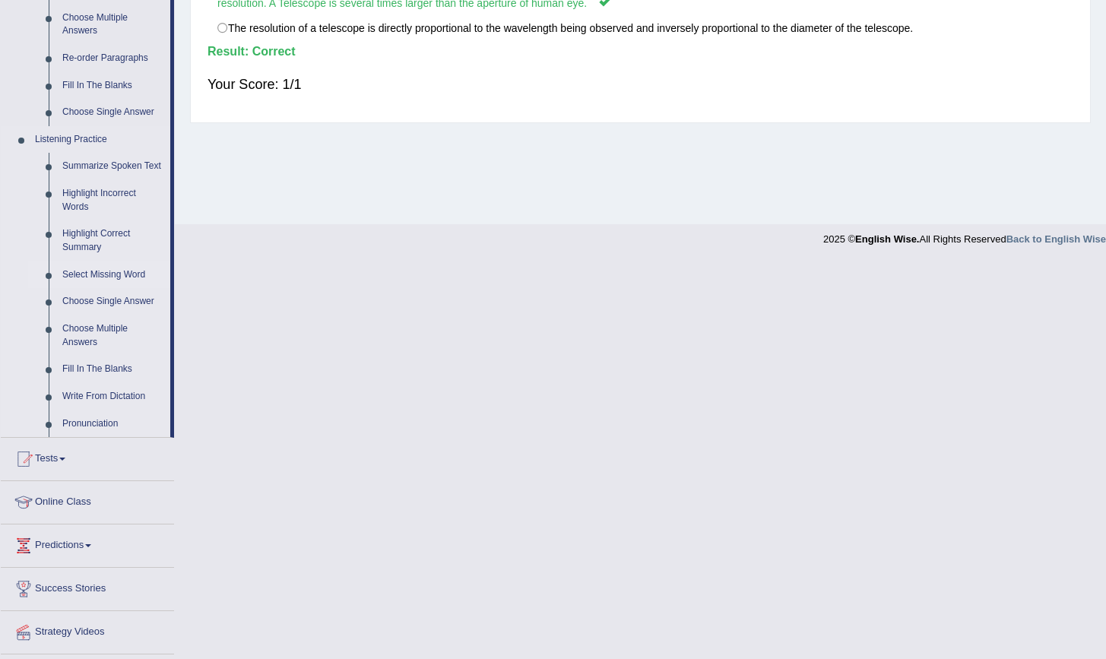
click at [103, 289] on link "Select Missing Word" at bounding box center [113, 275] width 115 height 27
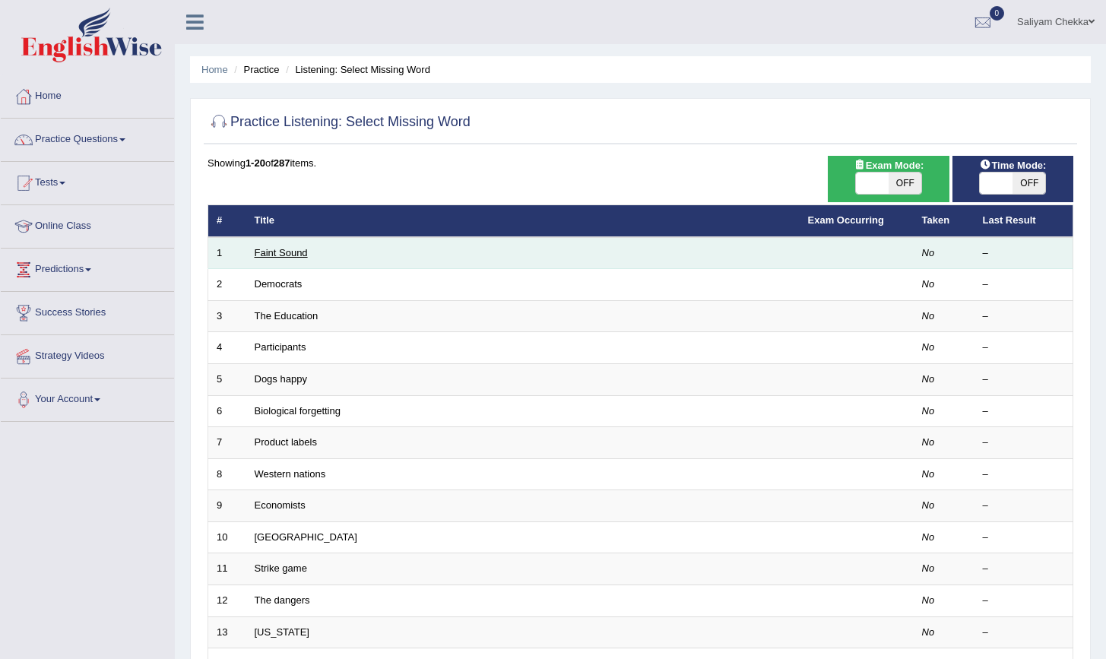
click at [265, 251] on link "Faint Sound" at bounding box center [281, 252] width 53 height 11
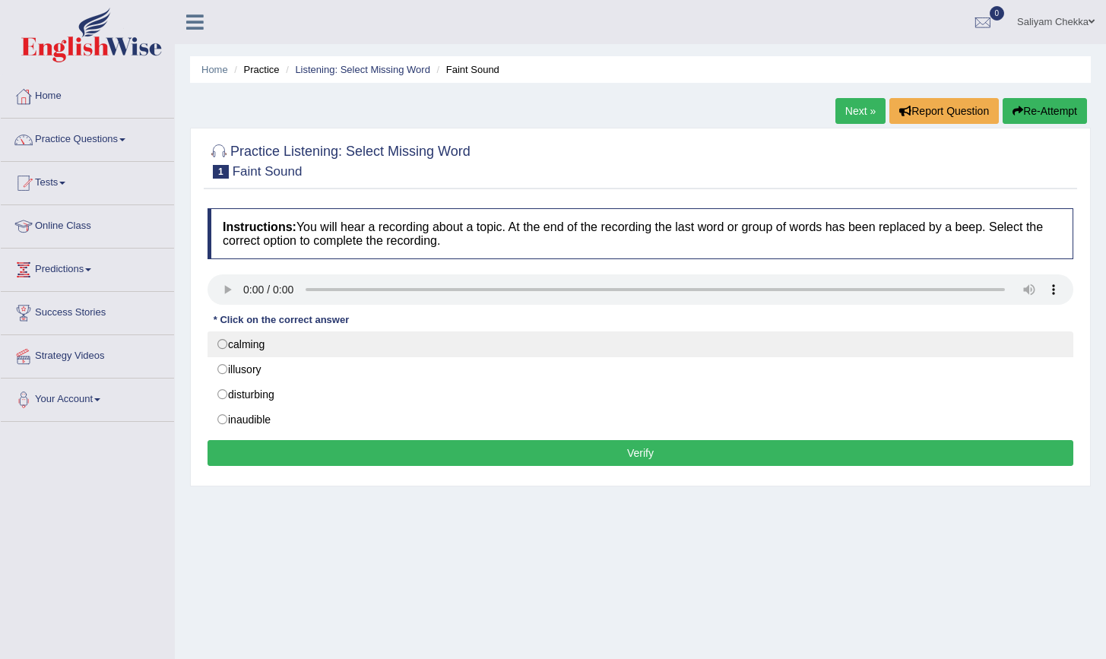
click at [244, 347] on label "calming" at bounding box center [641, 344] width 866 height 26
radio input "true"
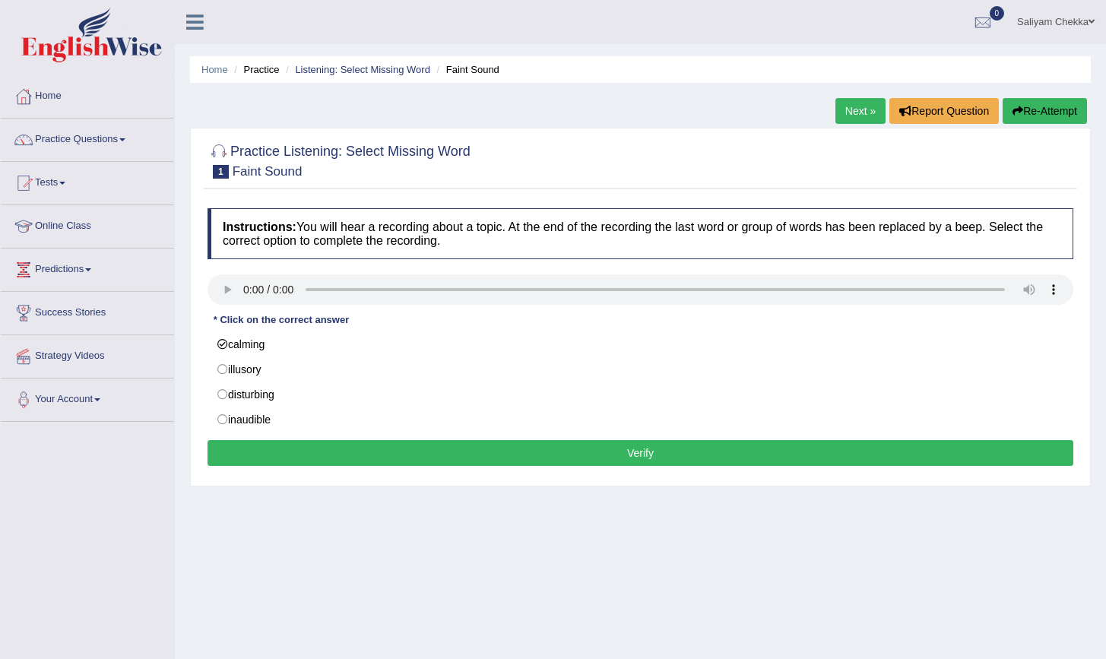
click at [529, 458] on button "Verify" at bounding box center [641, 453] width 866 height 26
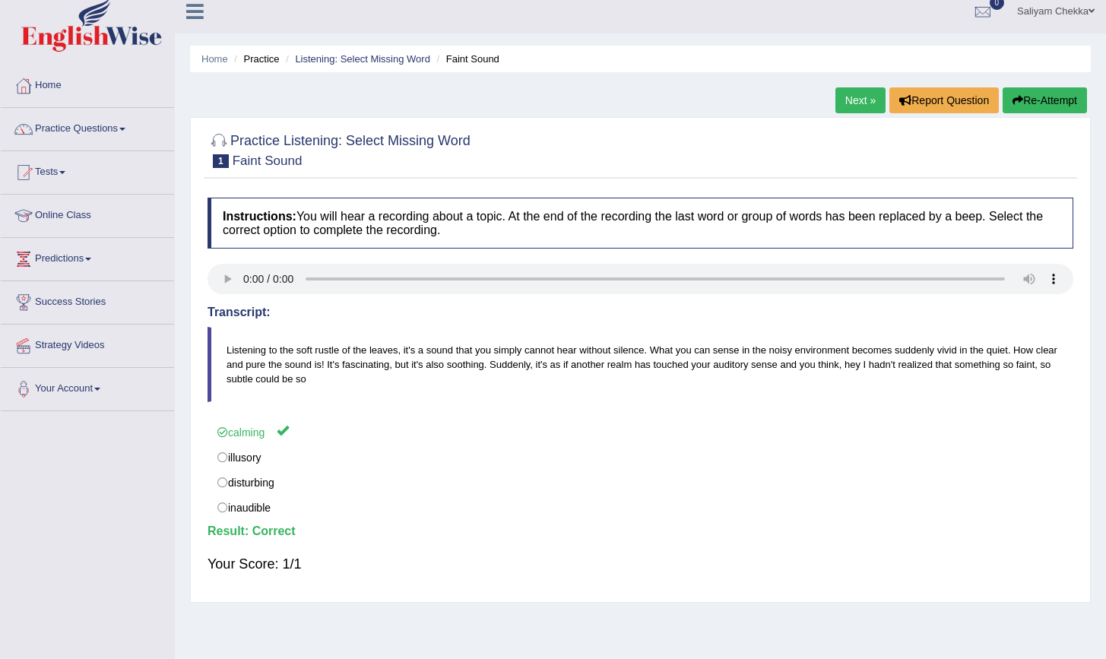
scroll to position [11, 0]
click at [845, 102] on link "Next »" at bounding box center [861, 100] width 50 height 26
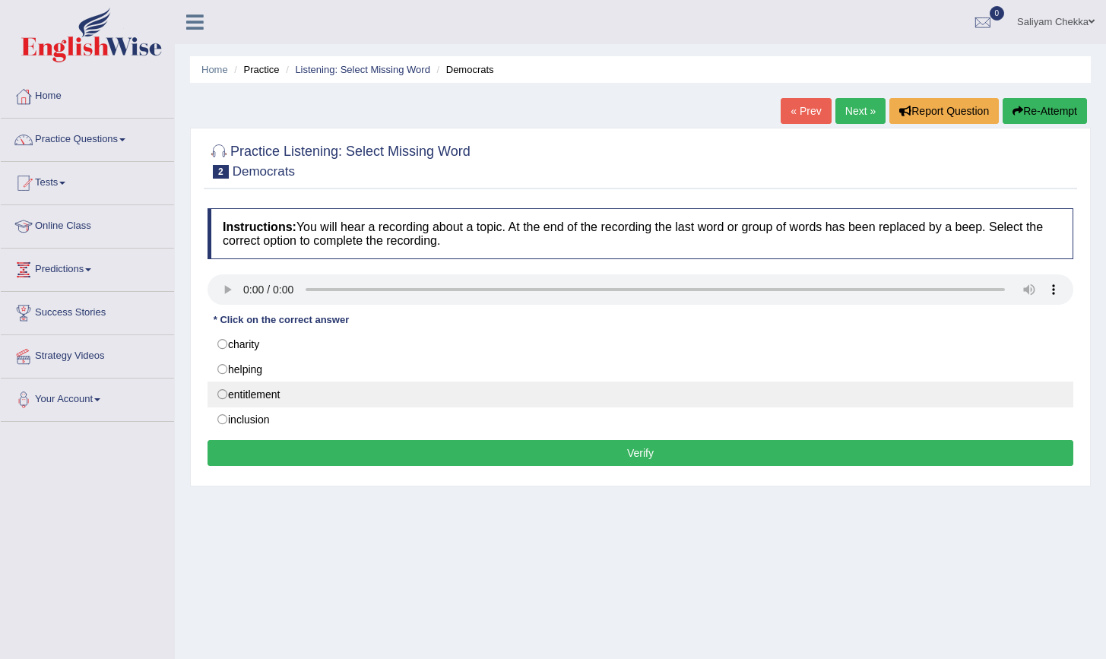
click at [278, 387] on label "entitlement" at bounding box center [641, 395] width 866 height 26
radio input "true"
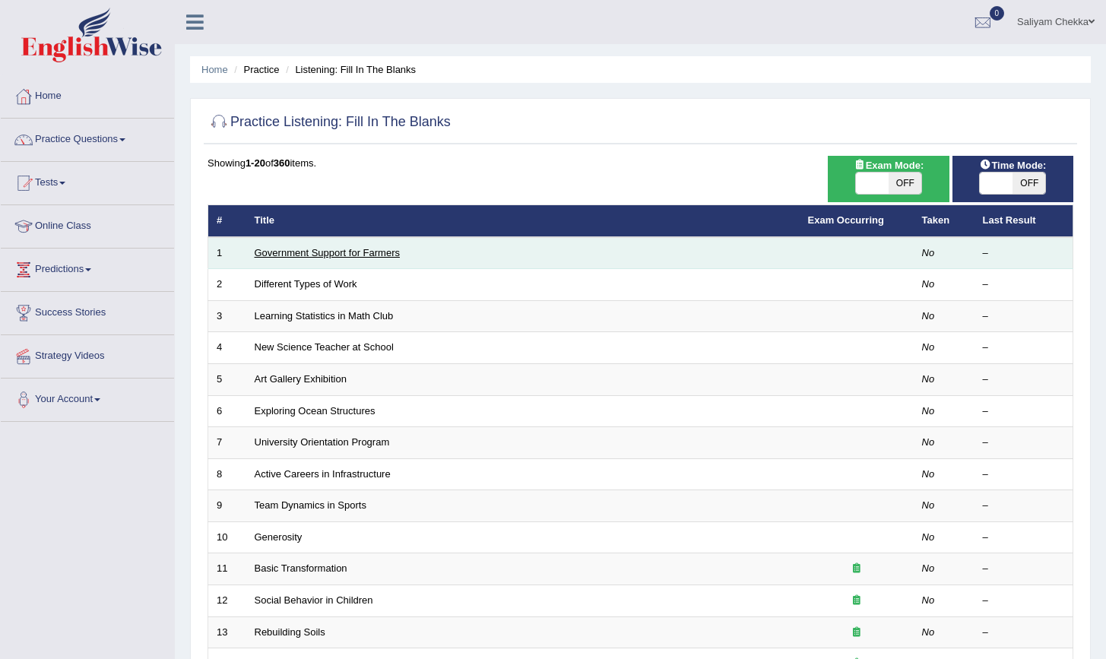
click at [309, 258] on link "Government Support for Farmers" at bounding box center [327, 252] width 145 height 11
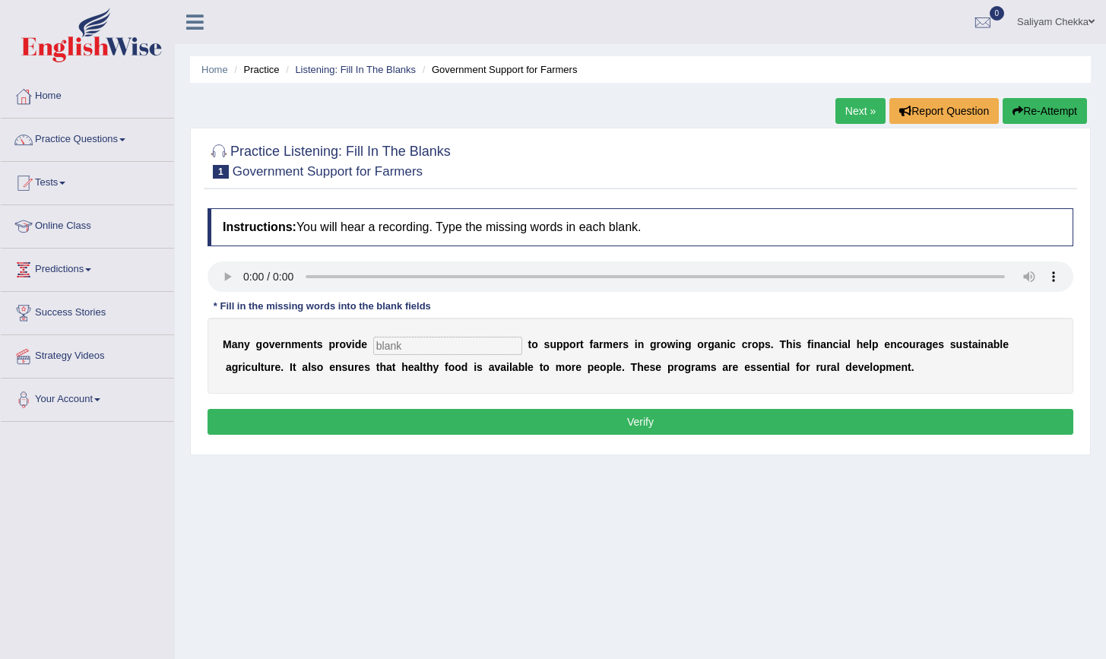
click at [394, 343] on input "text" at bounding box center [447, 346] width 149 height 18
click at [391, 339] on input "text" at bounding box center [447, 346] width 149 height 18
click at [455, 345] on input "subsidiary" at bounding box center [447, 346] width 149 height 18
type input "subsidy"
click at [603, 428] on button "Verify" at bounding box center [641, 422] width 866 height 26
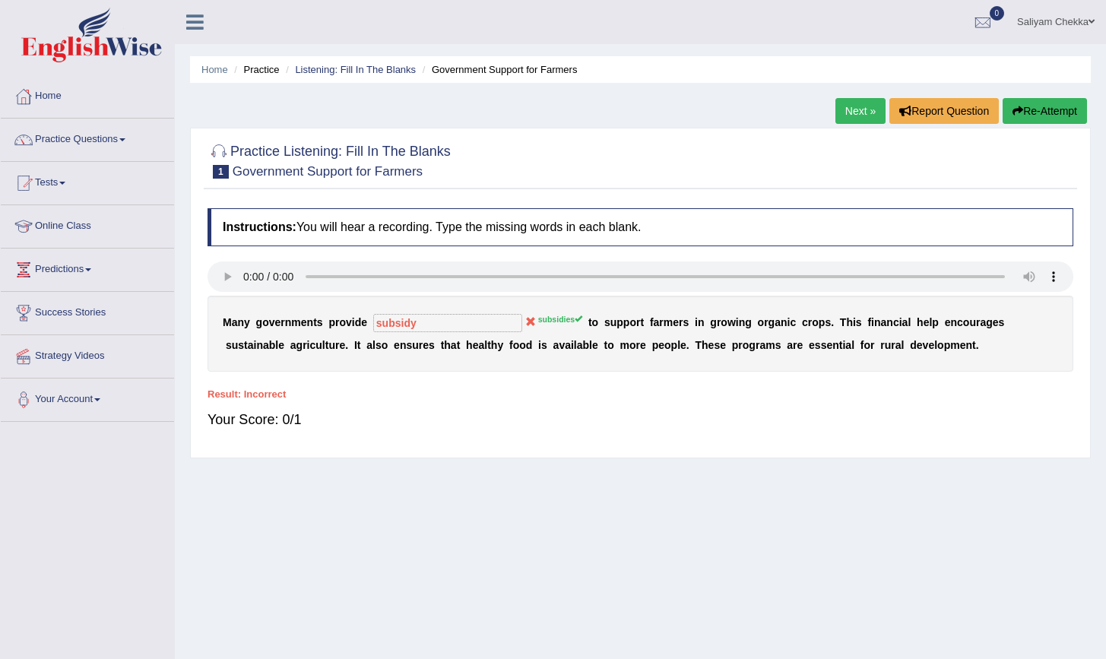
click at [538, 322] on sup "subsidies" at bounding box center [560, 319] width 44 height 9
click at [1033, 118] on button "Re-Attempt" at bounding box center [1045, 111] width 84 height 26
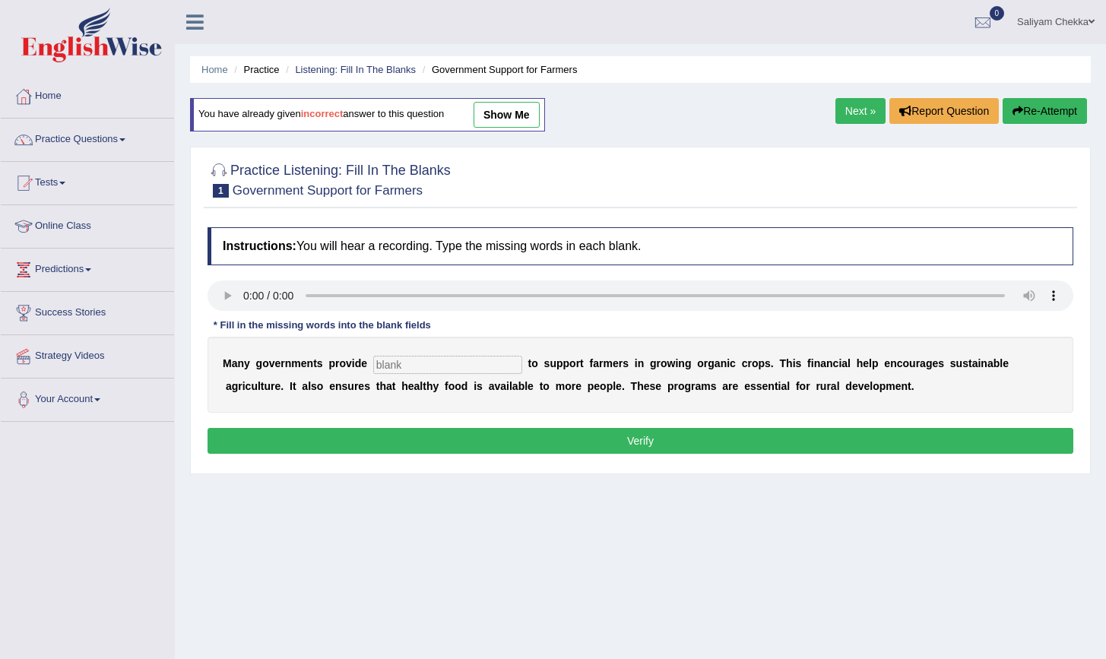
click at [417, 360] on input "text" at bounding box center [447, 365] width 149 height 18
type input "k"
type input "subsidies"
click at [490, 446] on button "Verify" at bounding box center [641, 441] width 866 height 26
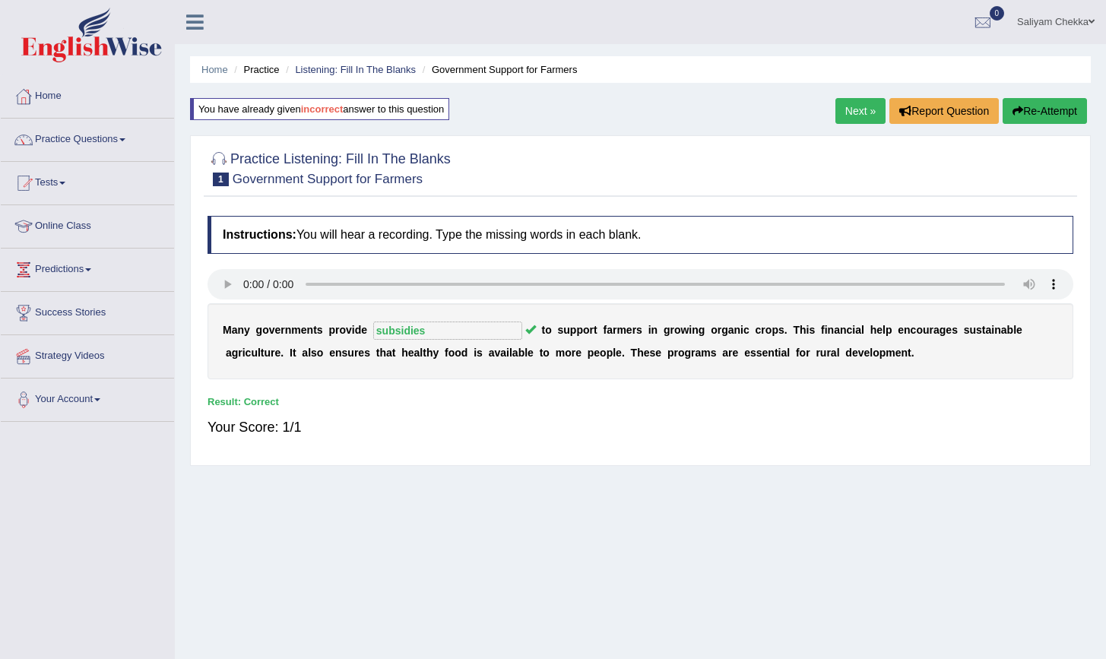
click at [855, 113] on link "Next »" at bounding box center [861, 111] width 50 height 26
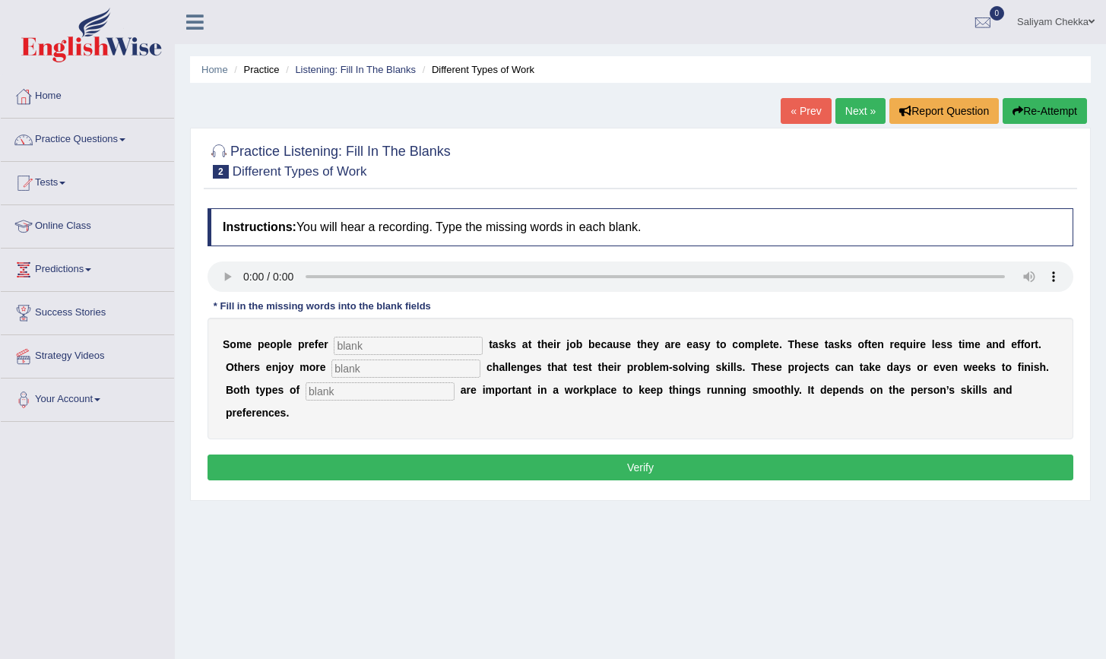
click at [379, 351] on input "text" at bounding box center [408, 346] width 149 height 18
click at [382, 347] on input "text" at bounding box center [408, 346] width 149 height 18
type input "s"
click at [356, 366] on input "text" at bounding box center [405, 369] width 149 height 18
type input "x"
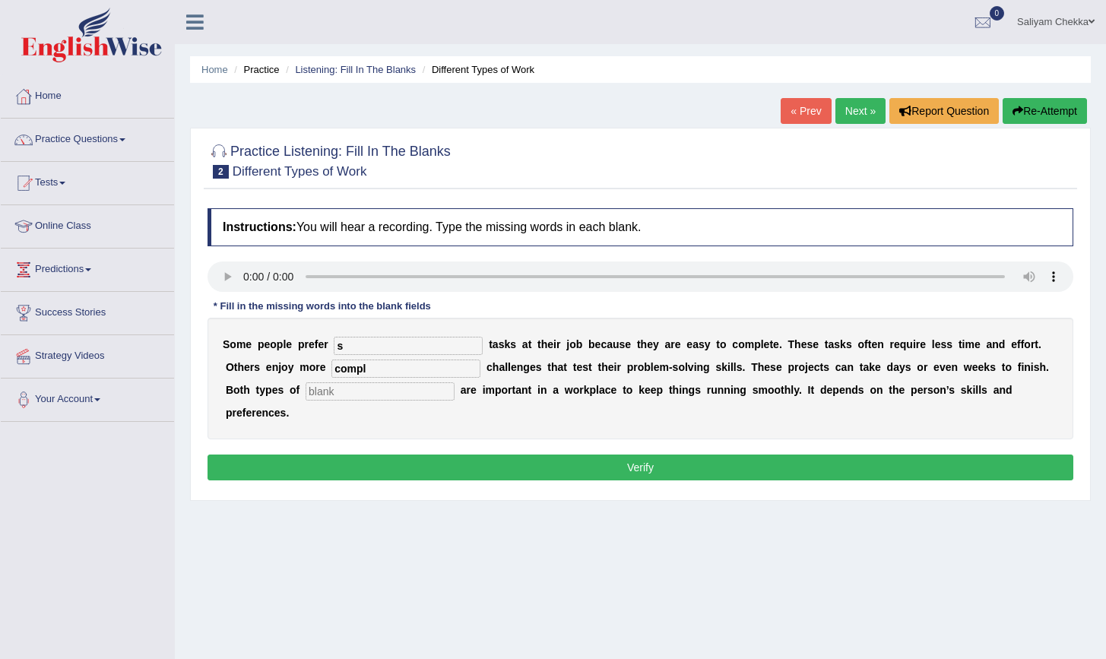
type input "compl"
click at [353, 391] on input "text" at bounding box center [380, 391] width 149 height 18
type input "work"
click at [402, 341] on input "s" at bounding box center [408, 346] width 149 height 18
type input "simple"
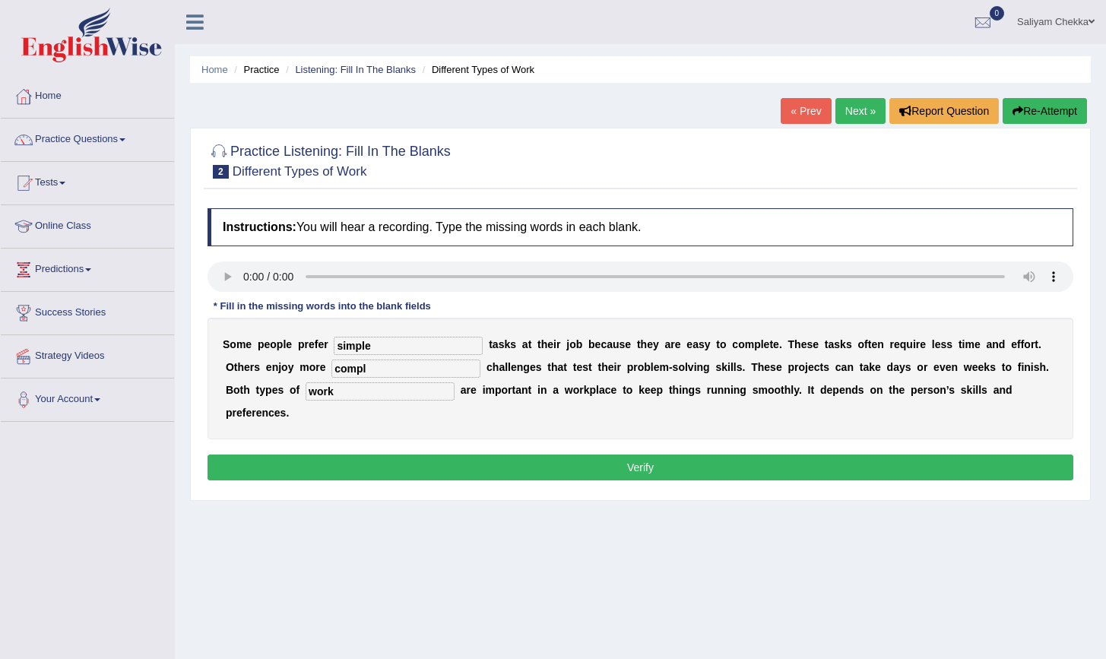
click at [395, 366] on input "compl" at bounding box center [405, 369] width 149 height 18
type input "complex"
click at [409, 455] on button "Verify" at bounding box center [641, 468] width 866 height 26
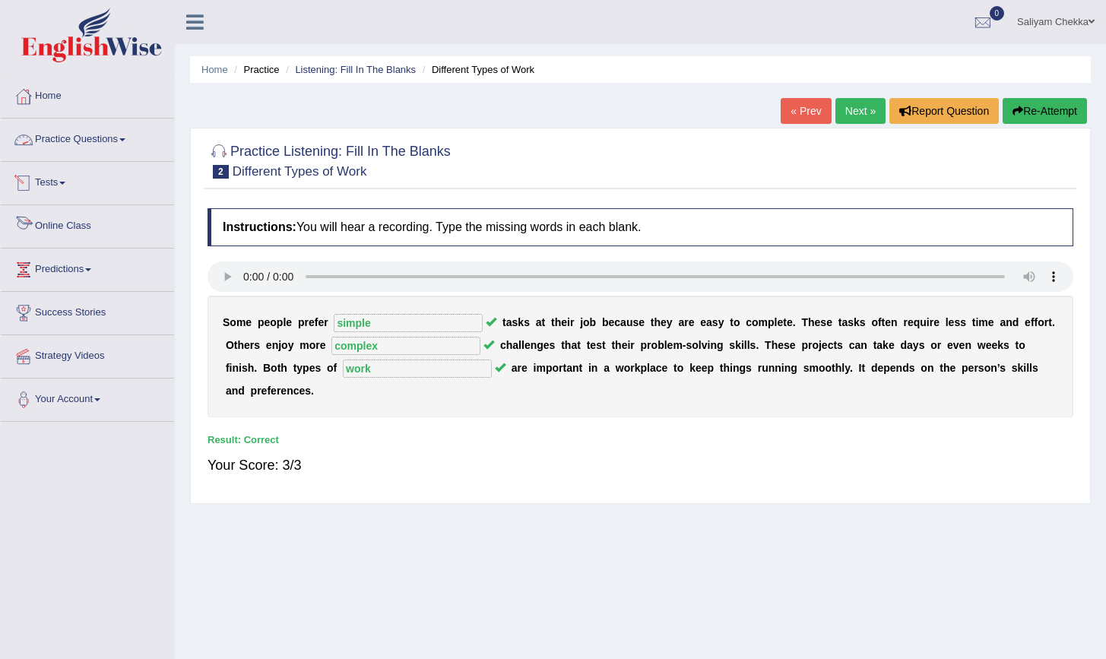
click at [100, 138] on link "Practice Questions" at bounding box center [87, 138] width 173 height 38
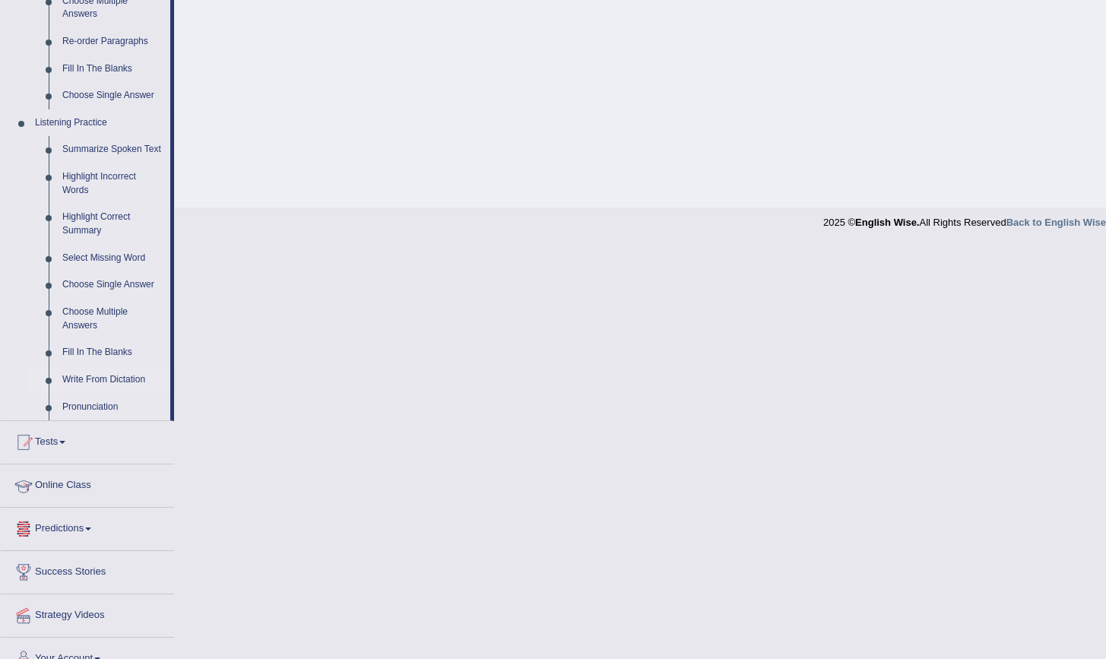
scroll to position [589, 0]
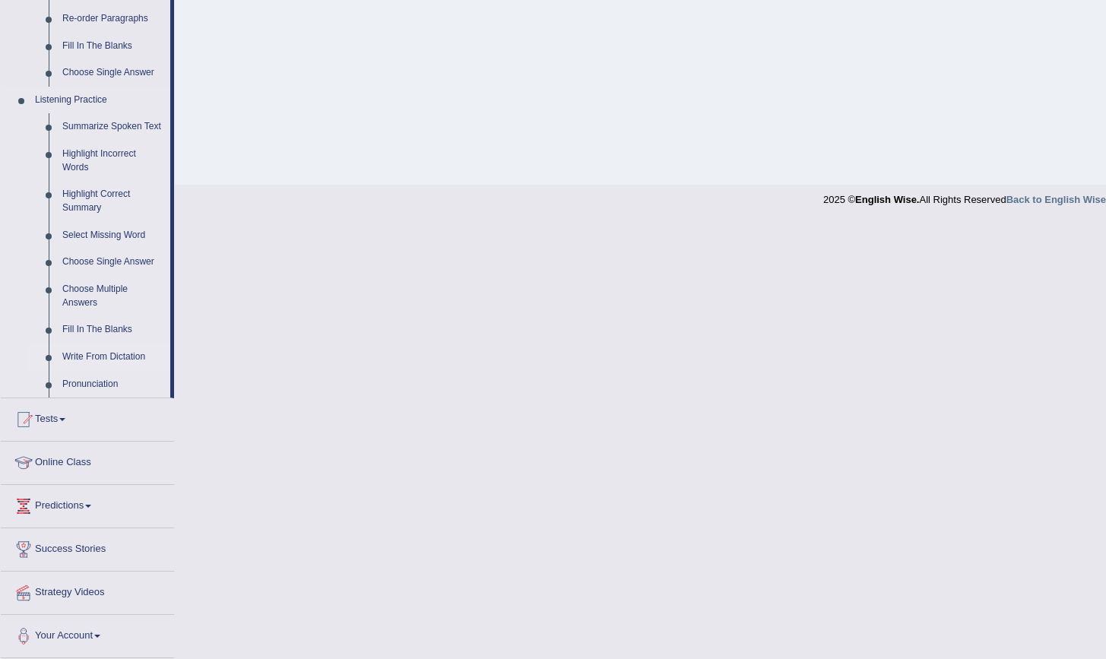
click at [96, 359] on link "Write From Dictation" at bounding box center [113, 357] width 115 height 27
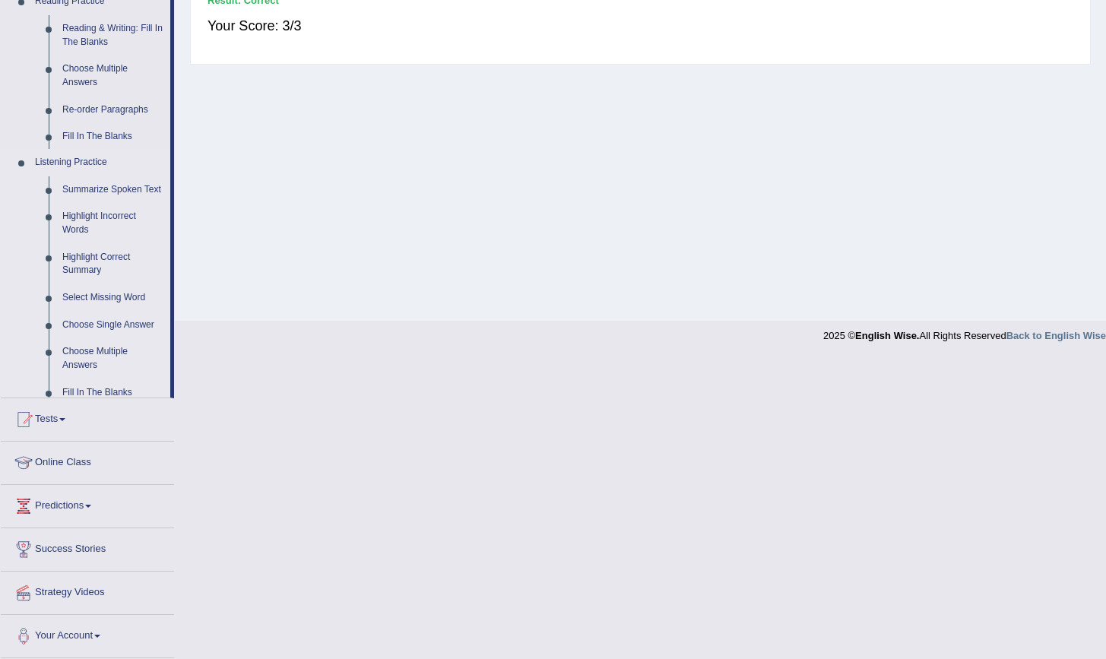
scroll to position [395, 0]
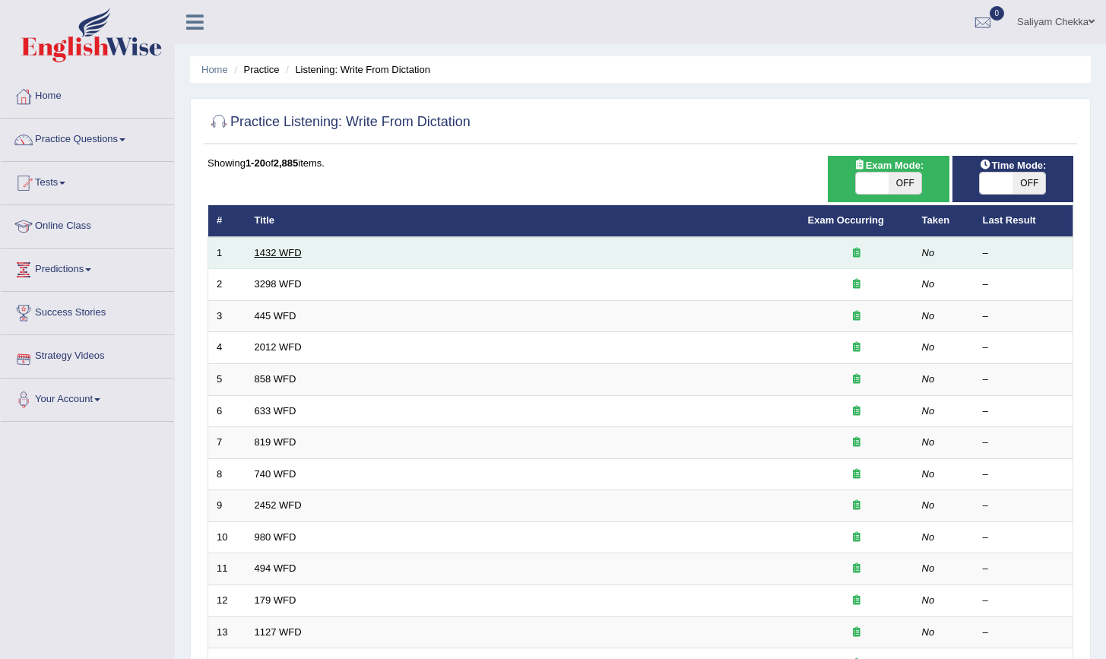
click at [272, 252] on link "1432 WFD" at bounding box center [278, 252] width 47 height 11
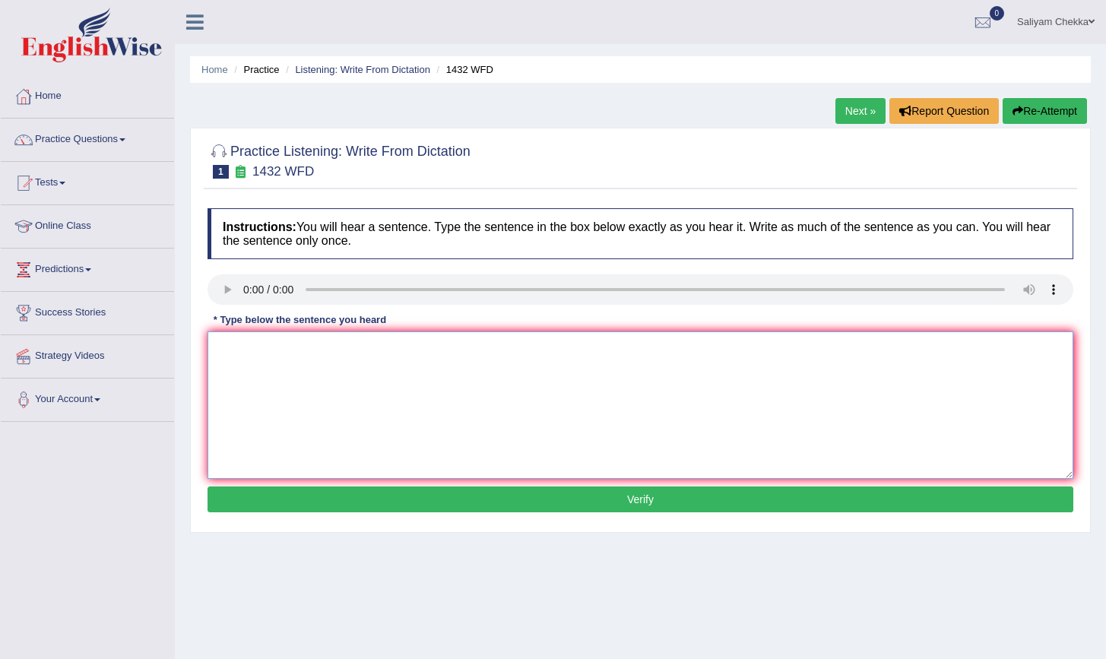
click at [389, 404] on textarea at bounding box center [641, 404] width 866 height 147
click at [375, 369] on textarea at bounding box center [641, 404] width 866 height 147
click at [345, 352] on textarea "More physical activities are benefecial to your health." at bounding box center [641, 404] width 866 height 147
click at [401, 350] on textarea "More physical activities is benefecial to your health." at bounding box center [641, 404] width 866 height 147
click at [519, 352] on textarea "More physical activities is benefecial for your health." at bounding box center [641, 404] width 866 height 147
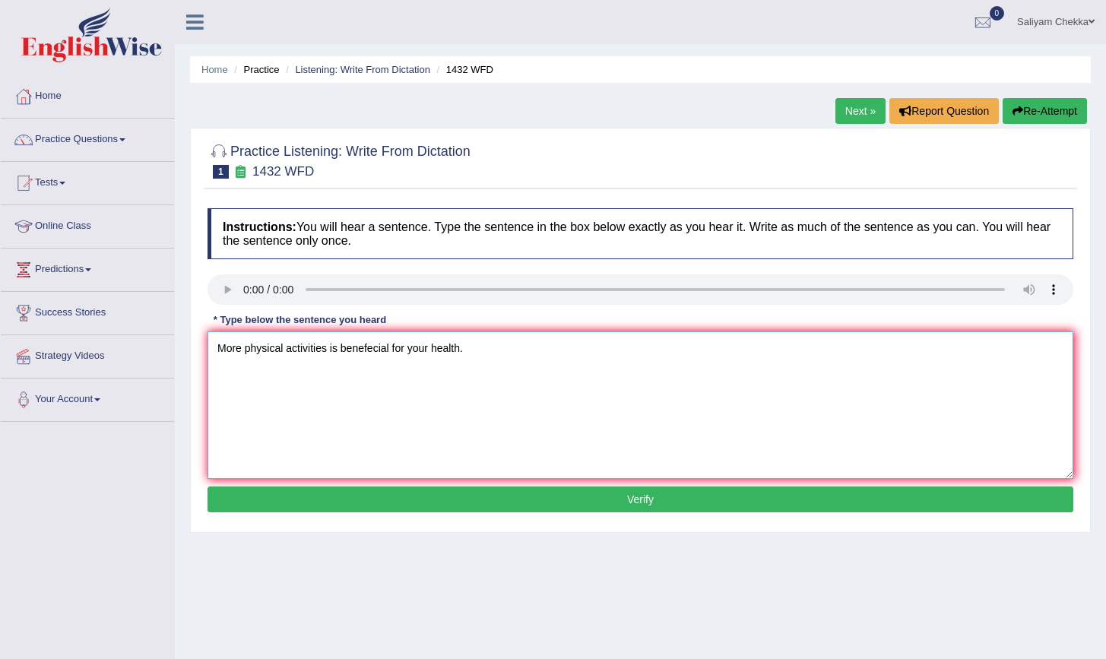
click at [391, 348] on textarea "More physical activities is benefecial for your health." at bounding box center [641, 404] width 866 height 147
click at [333, 350] on textarea "More physical activities is benefecial in for your health." at bounding box center [641, 404] width 866 height 147
click at [550, 350] on textarea "More physical activities activity are is benefecial in for your health." at bounding box center [641, 404] width 866 height 147
type textarea "More physical activities activity are is benefecial in for your health."
click at [626, 504] on button "Verify" at bounding box center [641, 500] width 866 height 26
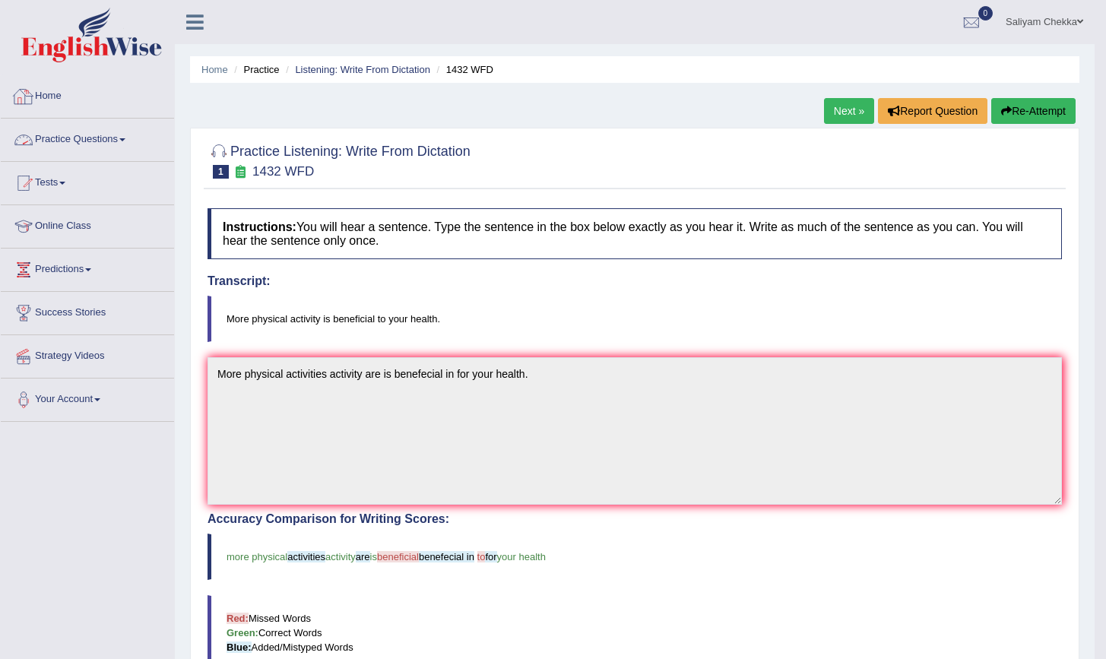
click at [94, 134] on link "Practice Questions" at bounding box center [87, 138] width 173 height 38
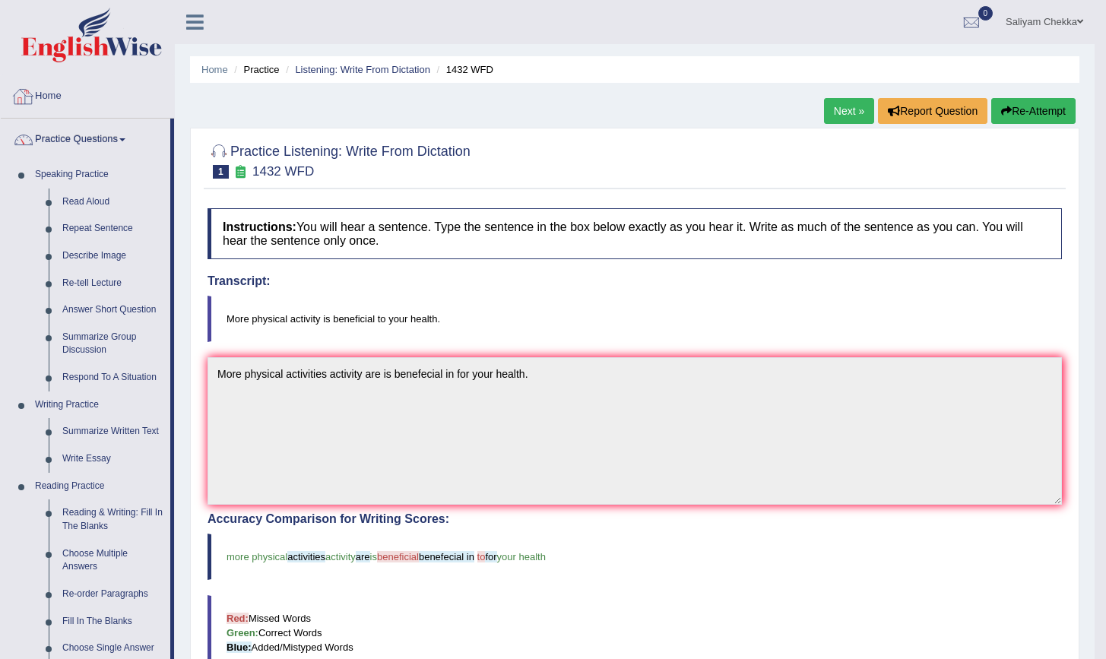
click at [62, 95] on link "Home" at bounding box center [87, 94] width 173 height 38
